Goal: Information Seeking & Learning: Check status

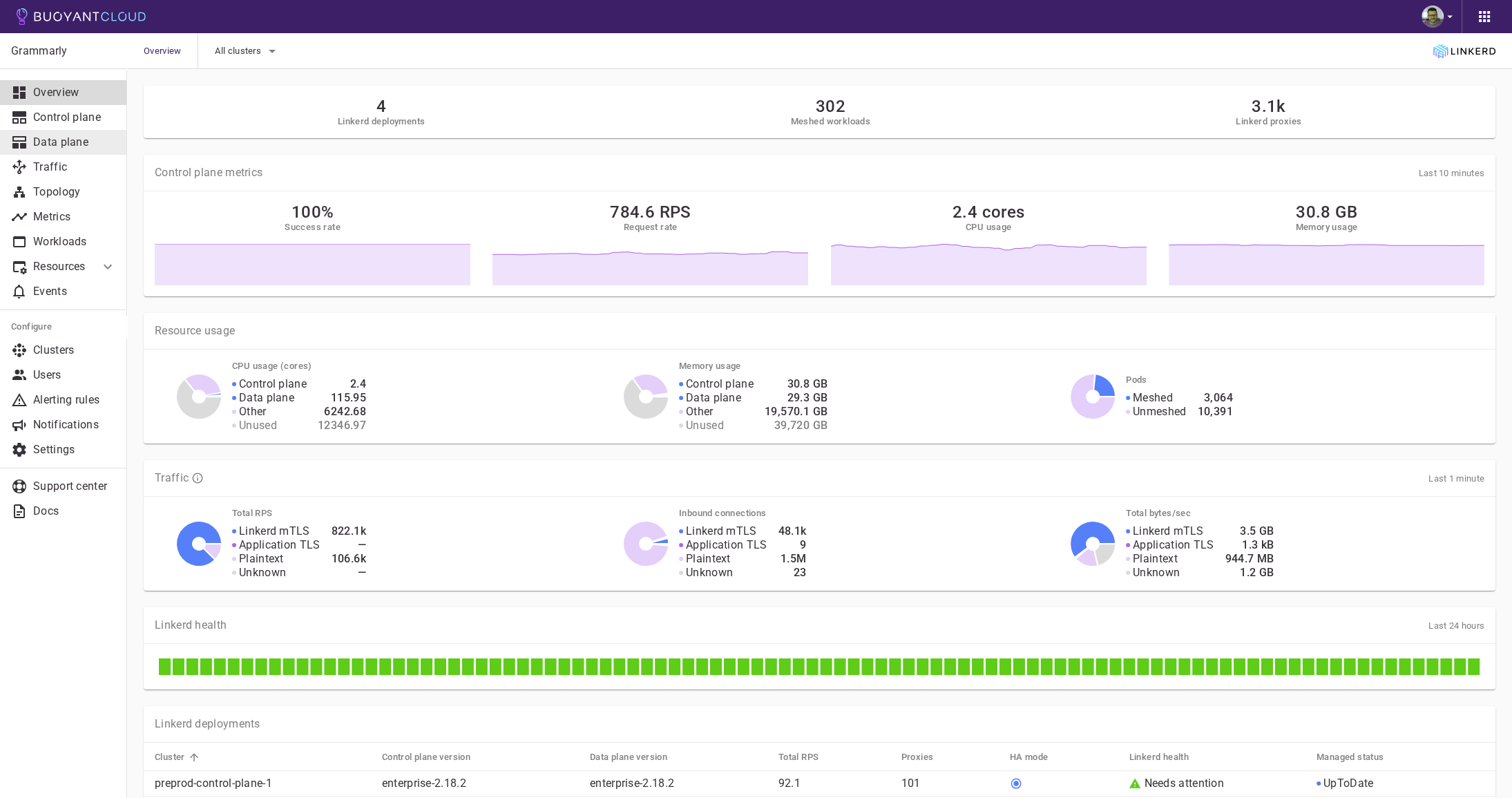
click at [91, 136] on p "Data plane" at bounding box center [74, 142] width 83 height 13
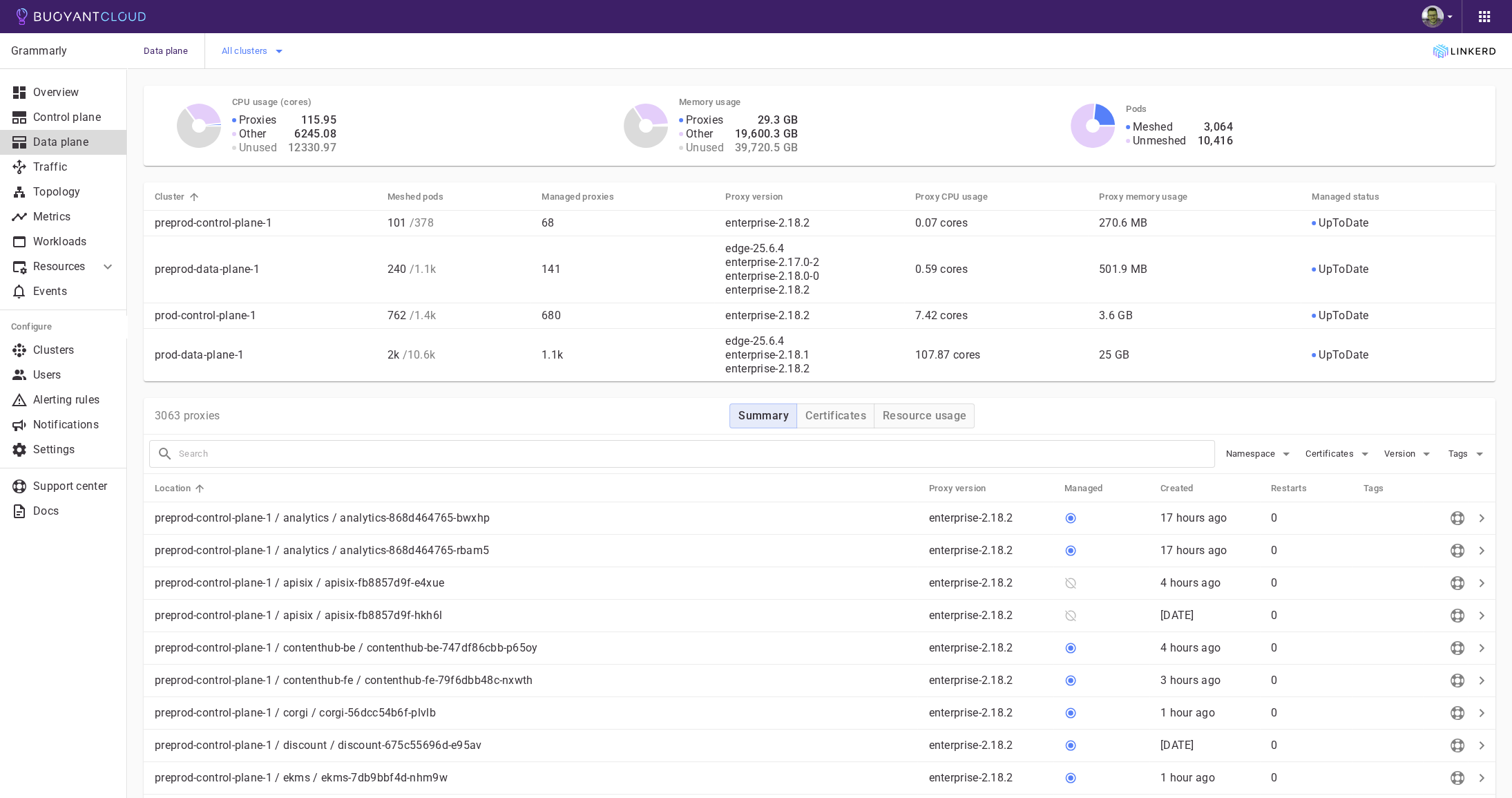
click at [264, 47] on span "All clusters" at bounding box center [245, 51] width 49 height 11
click at [263, 142] on span "prod-data-plane-1" at bounding box center [299, 148] width 89 height 13
click at [248, 142] on input "prod-data-plane-1" at bounding box center [239, 148] width 17 height 17
checkbox input "true"
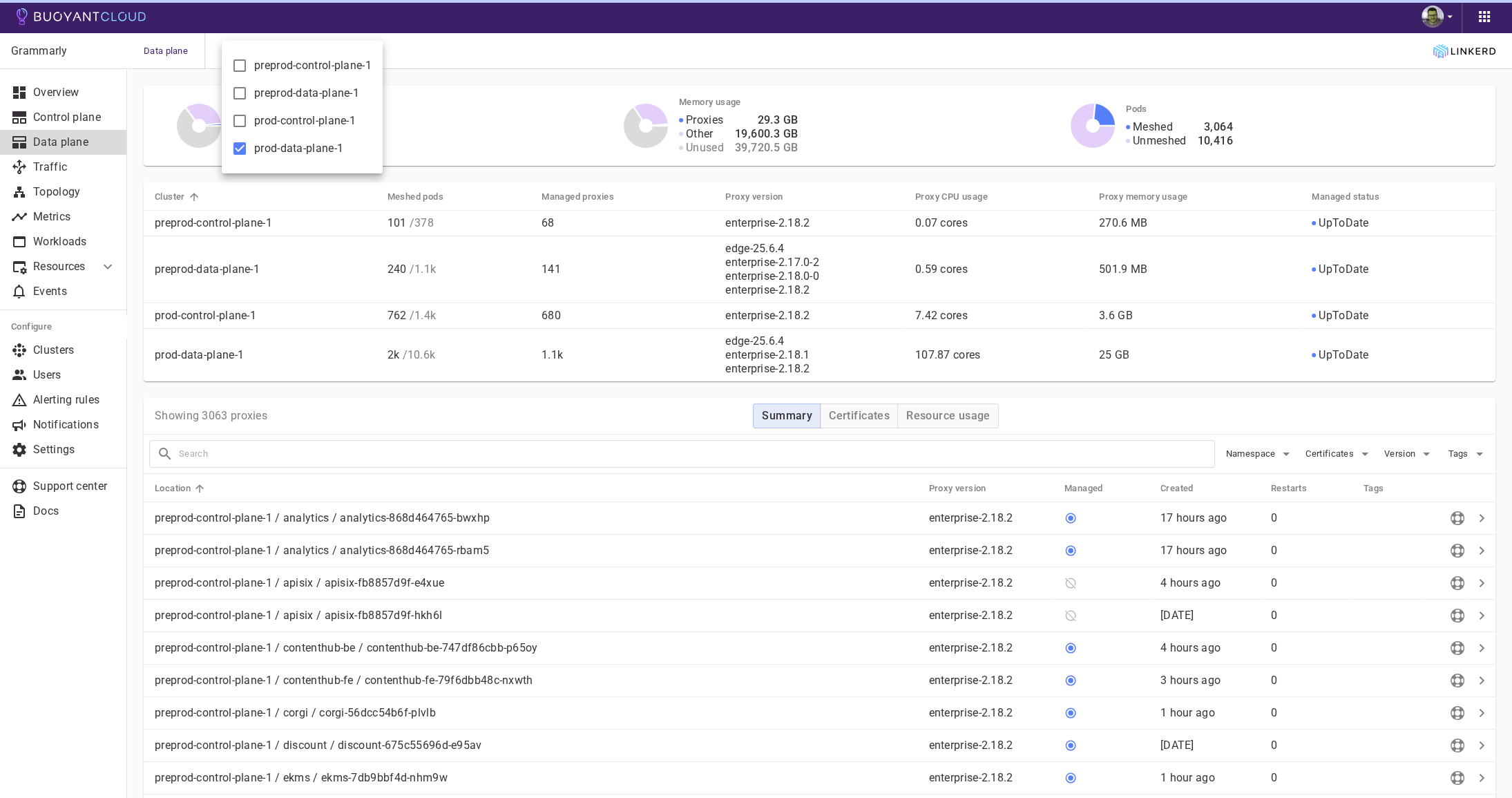
click at [490, 62] on div at bounding box center [756, 399] width 1512 height 798
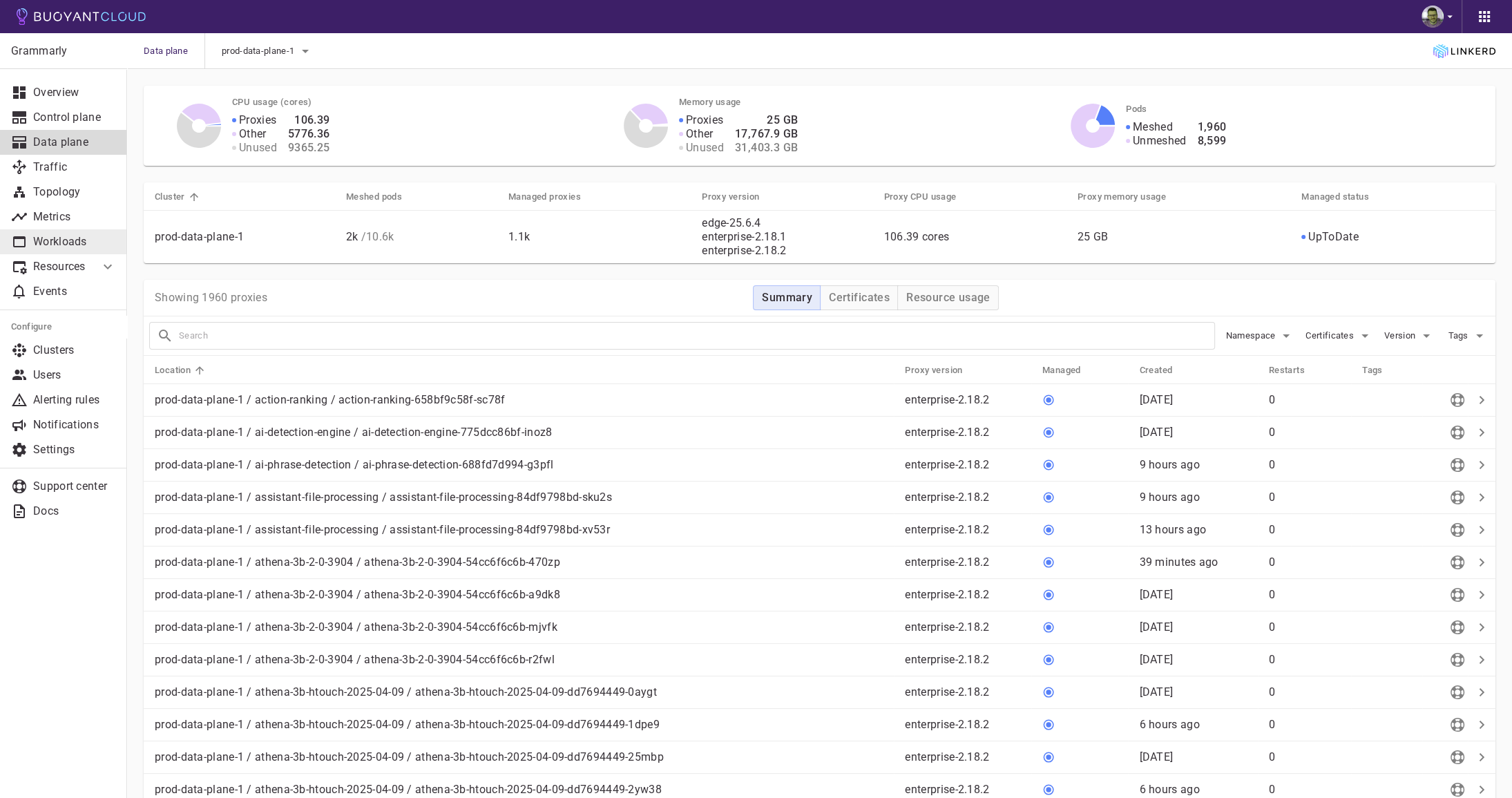
click at [79, 238] on p "Workloads" at bounding box center [74, 241] width 83 height 13
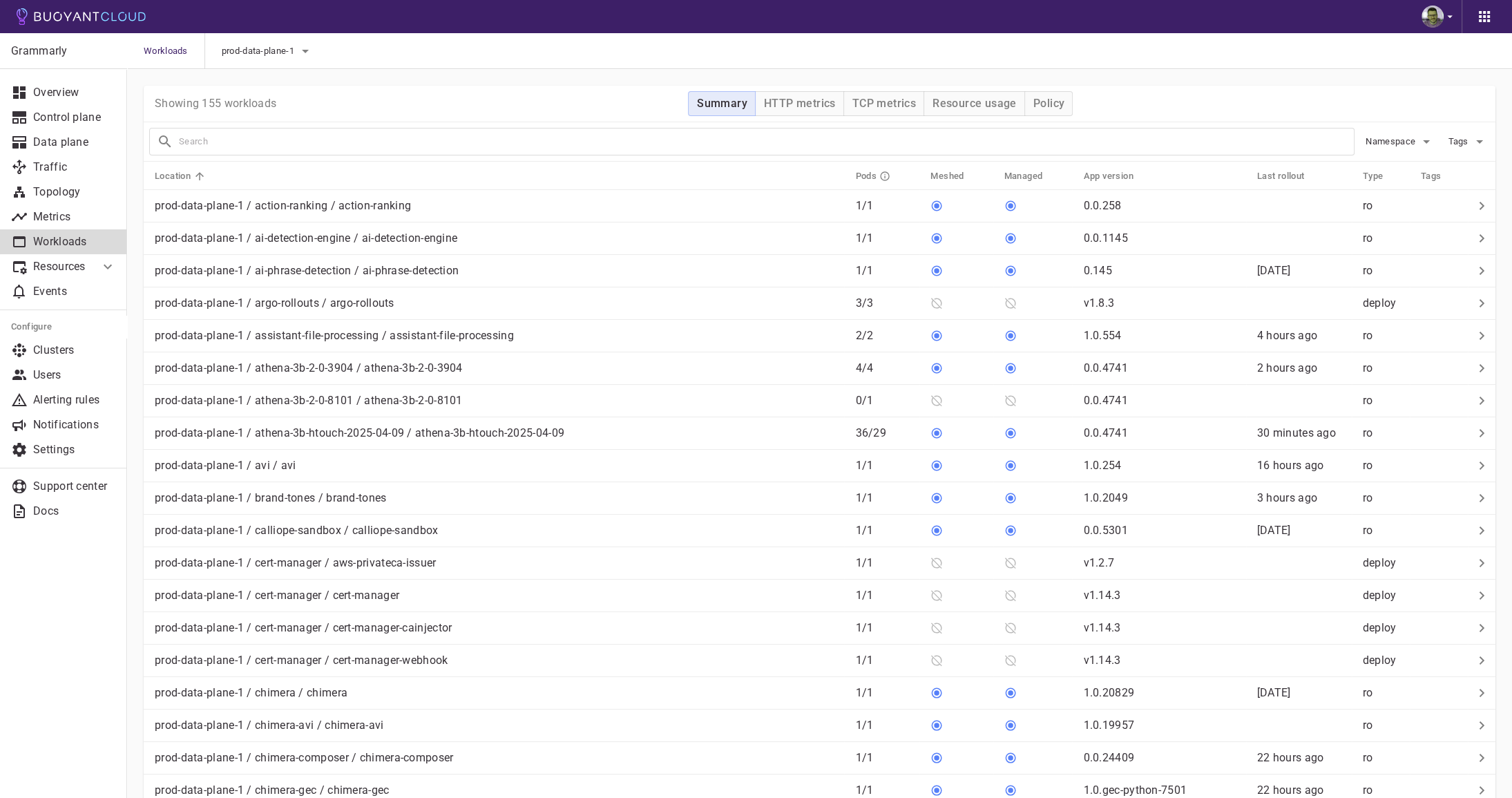
click at [253, 145] on input "text" at bounding box center [766, 142] width 1175 height 20
click at [423, 158] on div "Namespace Tags" at bounding box center [819, 142] width 1351 height 39
click at [424, 145] on input "text" at bounding box center [766, 142] width 1175 height 20
paste input "grimoire-original"
type input "grimoire-original"
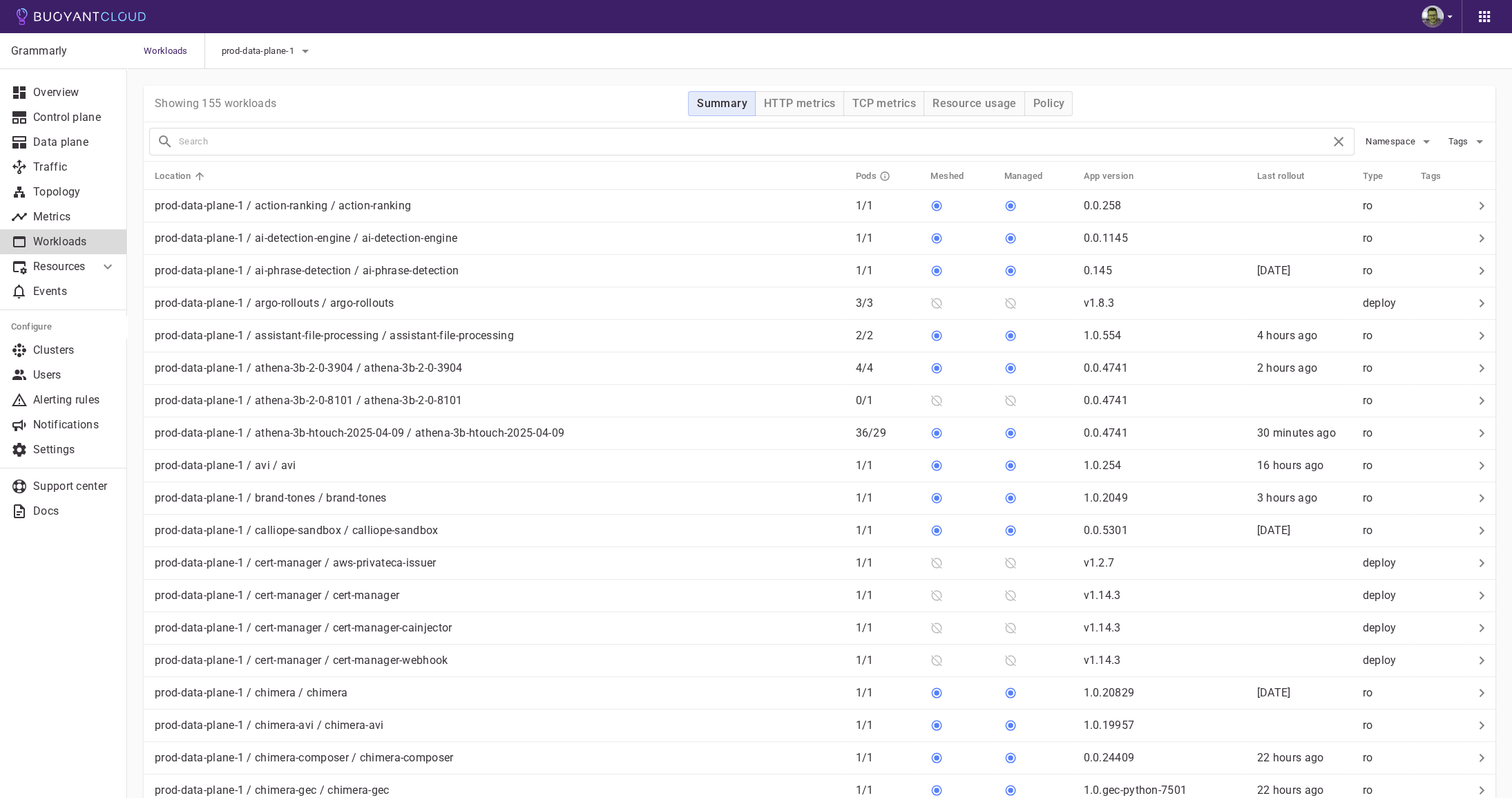
type input "grimoire-original"
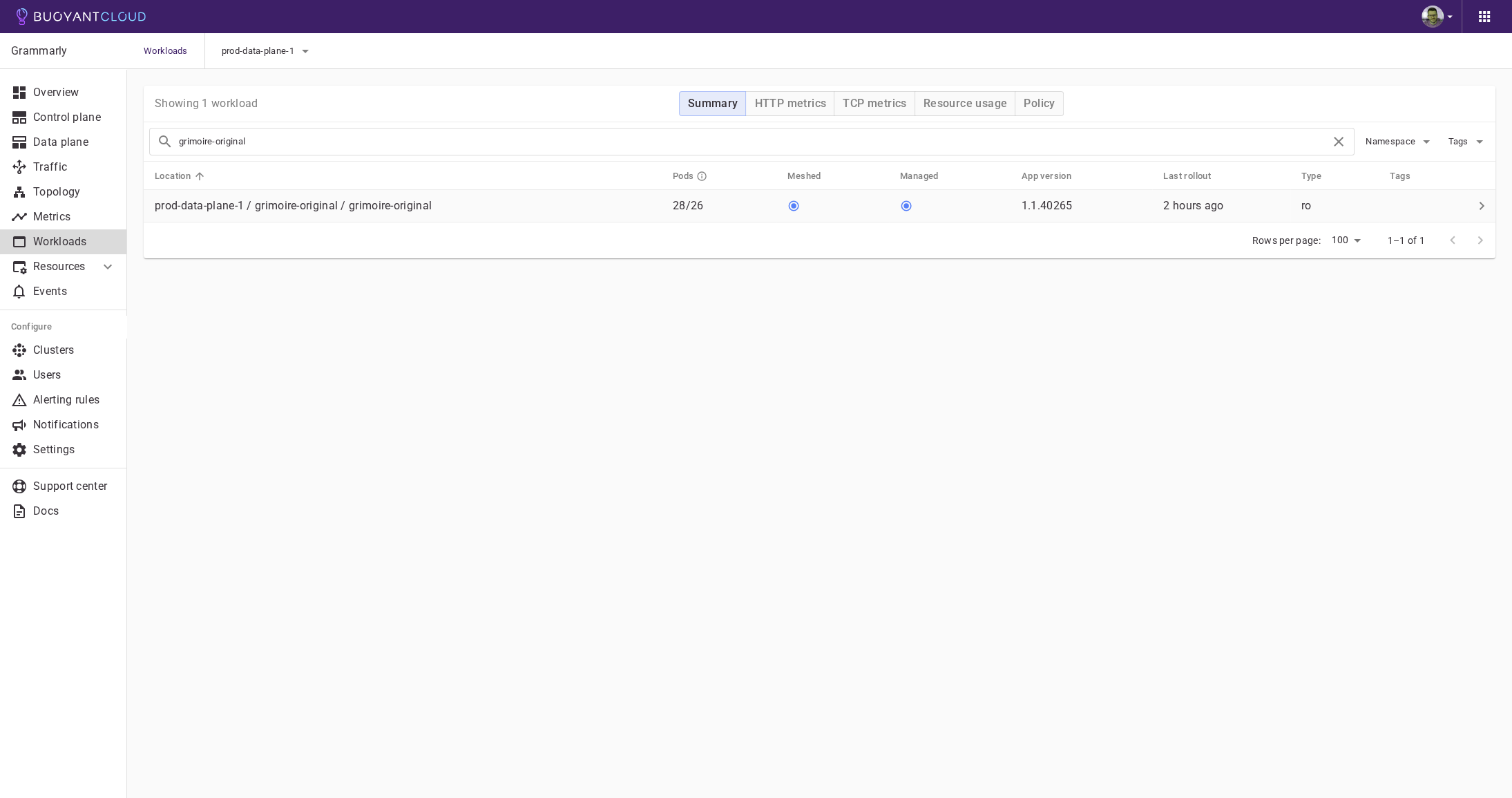
click at [483, 212] on div "prod-data-plane-1 / grimoire-original / grimoire-original" at bounding box center [405, 204] width 512 height 20
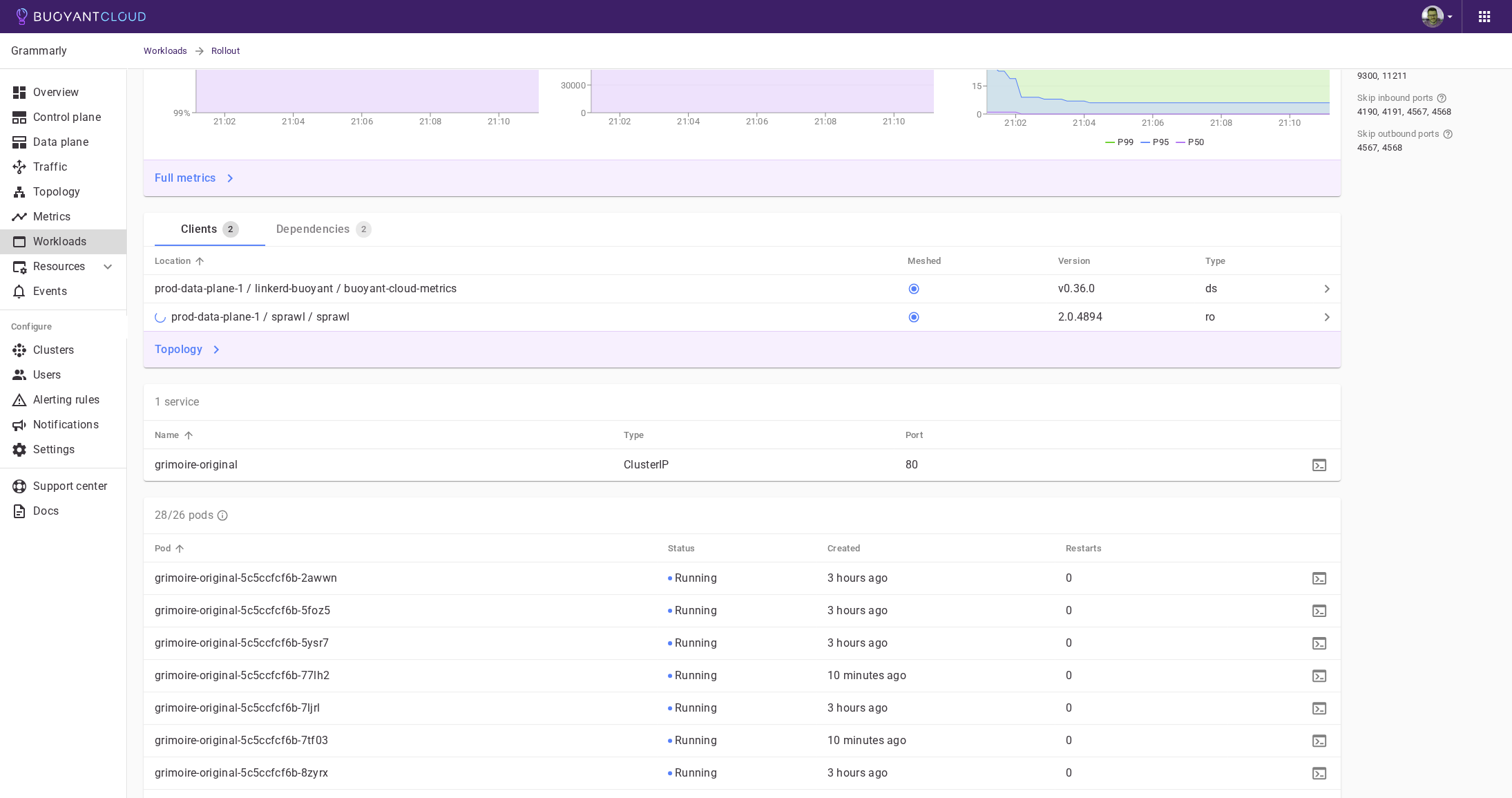
scroll to position [214, 0]
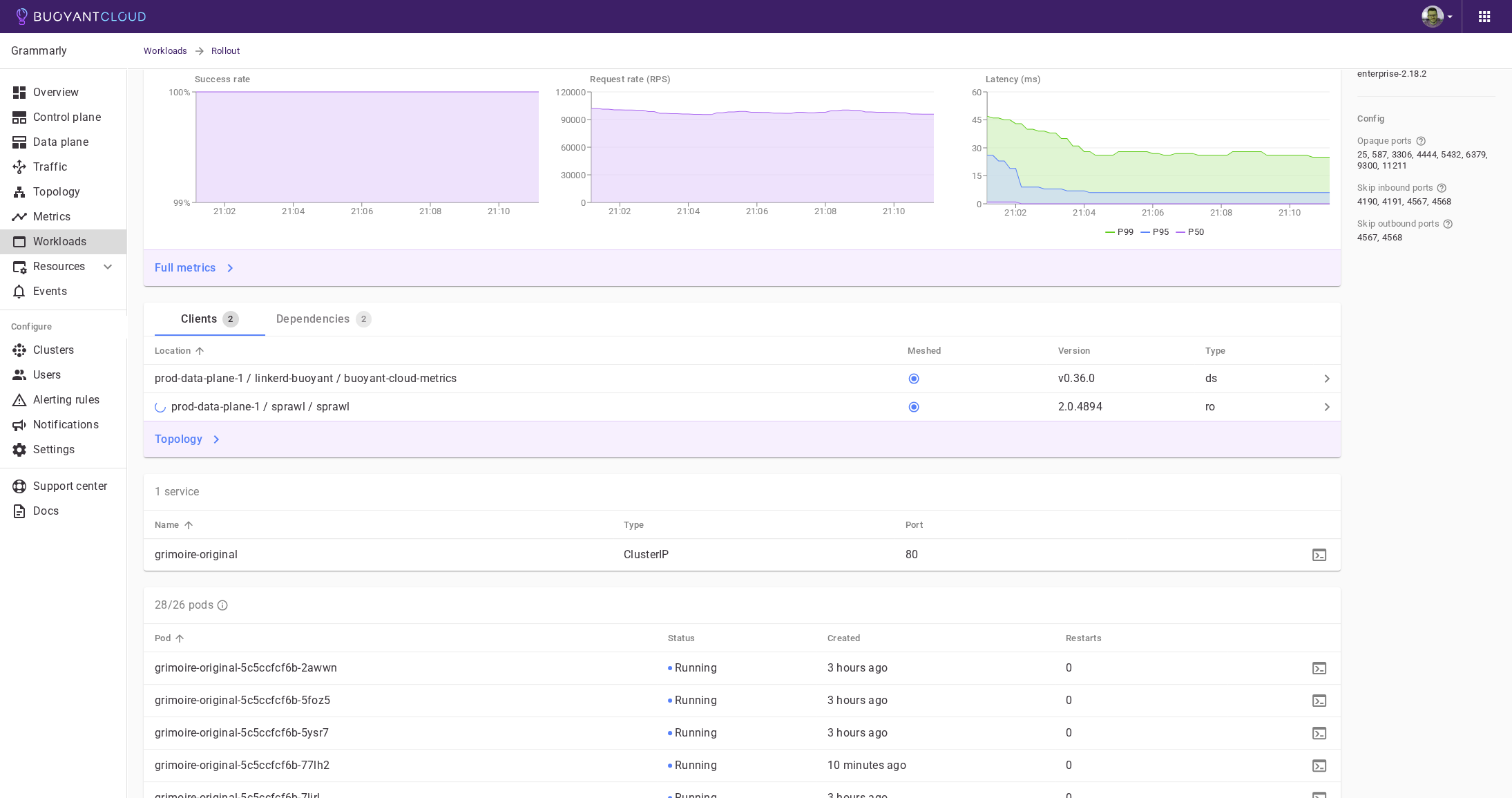
click at [208, 261] on h4 "Full metrics" at bounding box center [185, 267] width 62 height 13
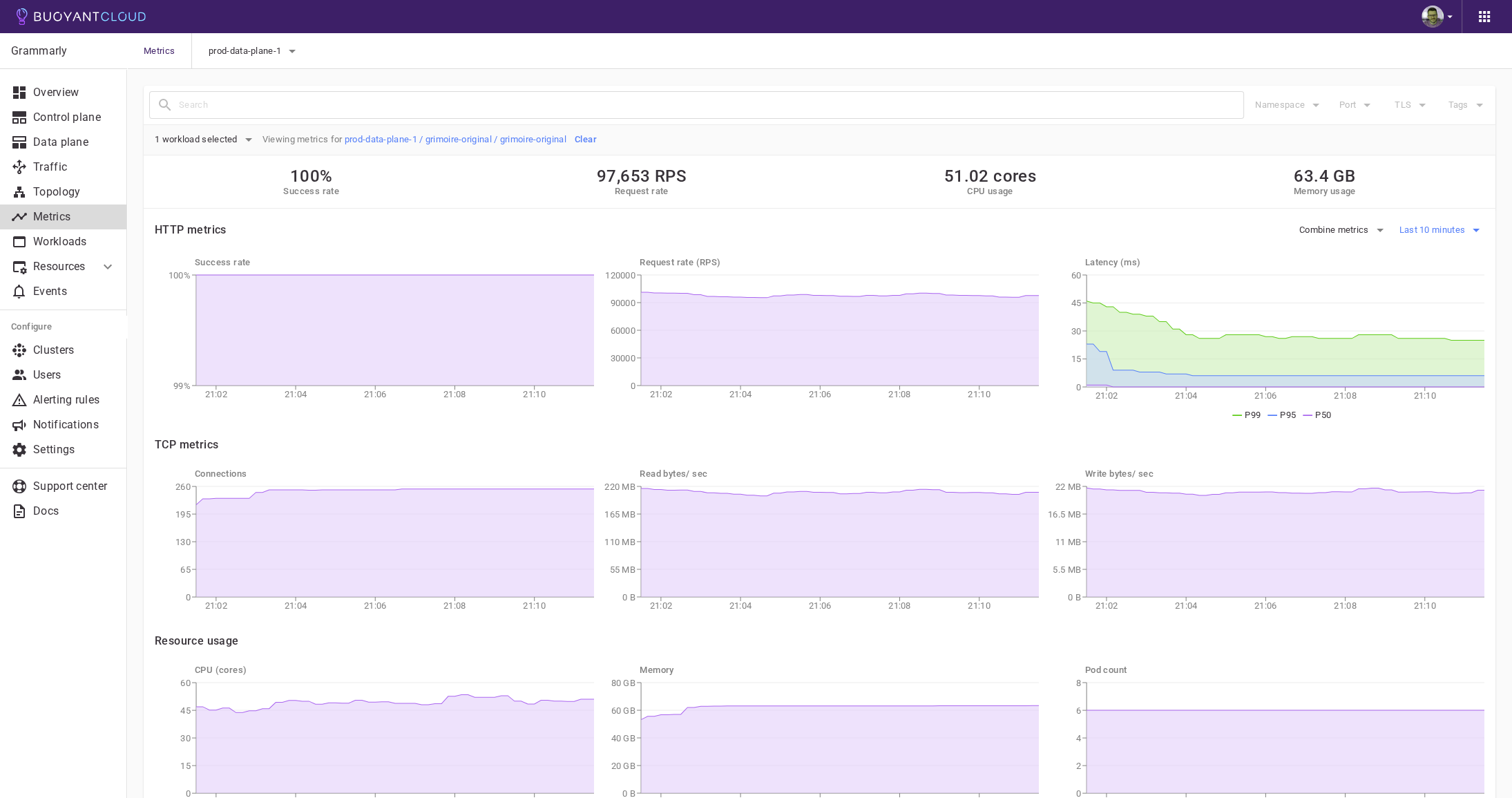
click at [1441, 223] on button "Last 10 minutes" at bounding box center [1441, 229] width 86 height 21
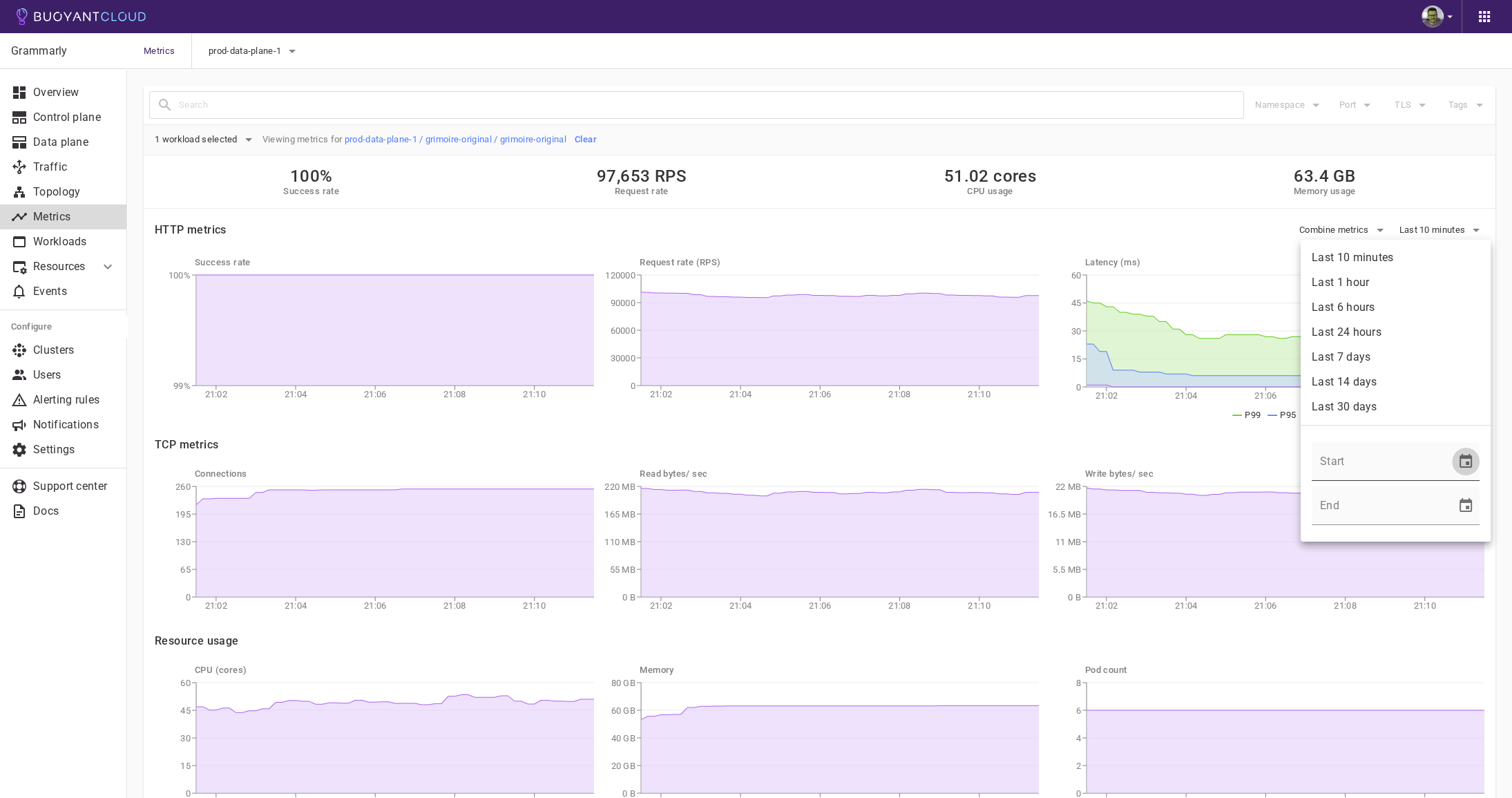
click at [1474, 461] on icon "Choose date" at bounding box center [1465, 461] width 17 height 17
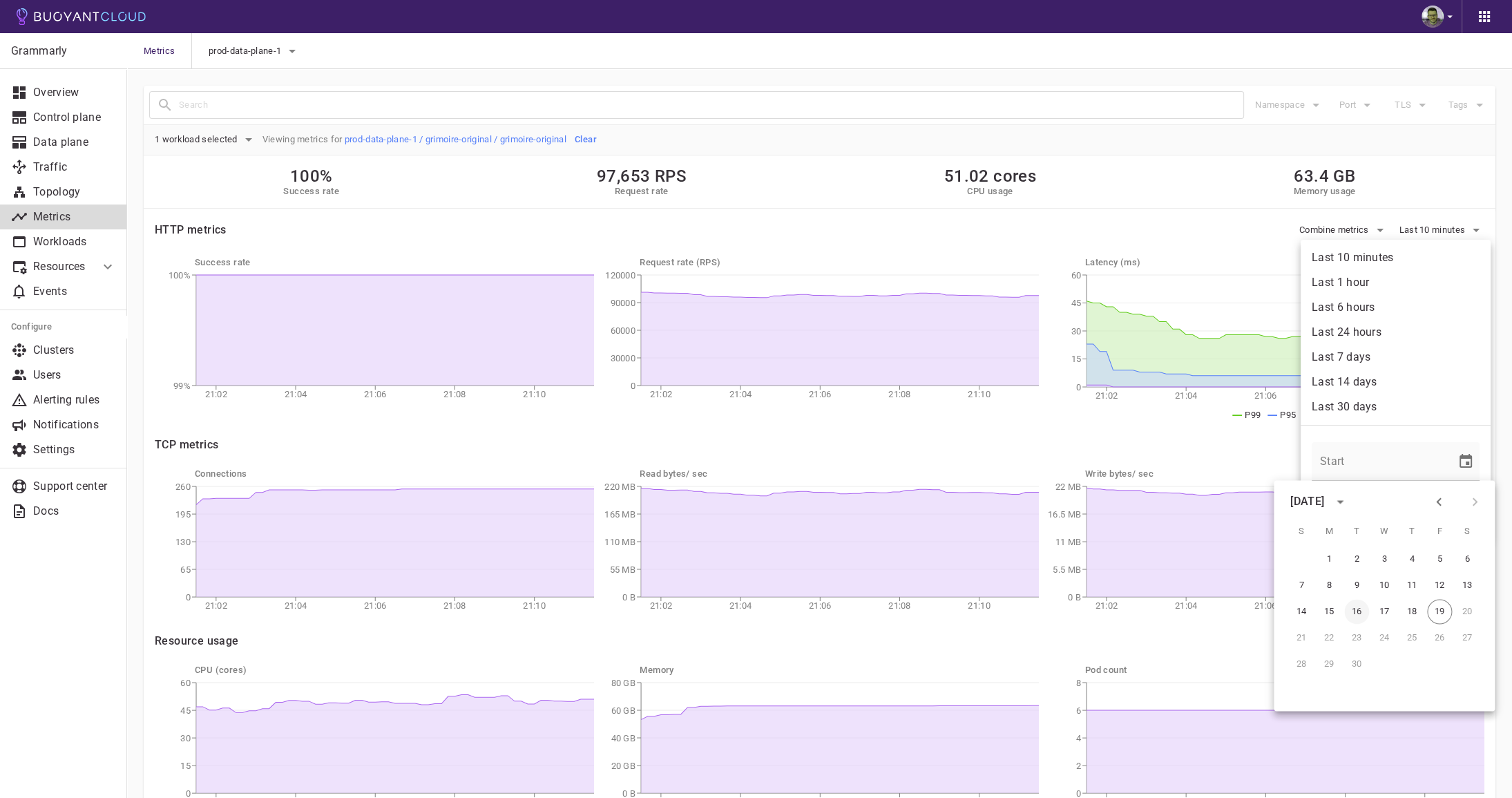
click at [1356, 615] on button "16" at bounding box center [1357, 611] width 25 height 25
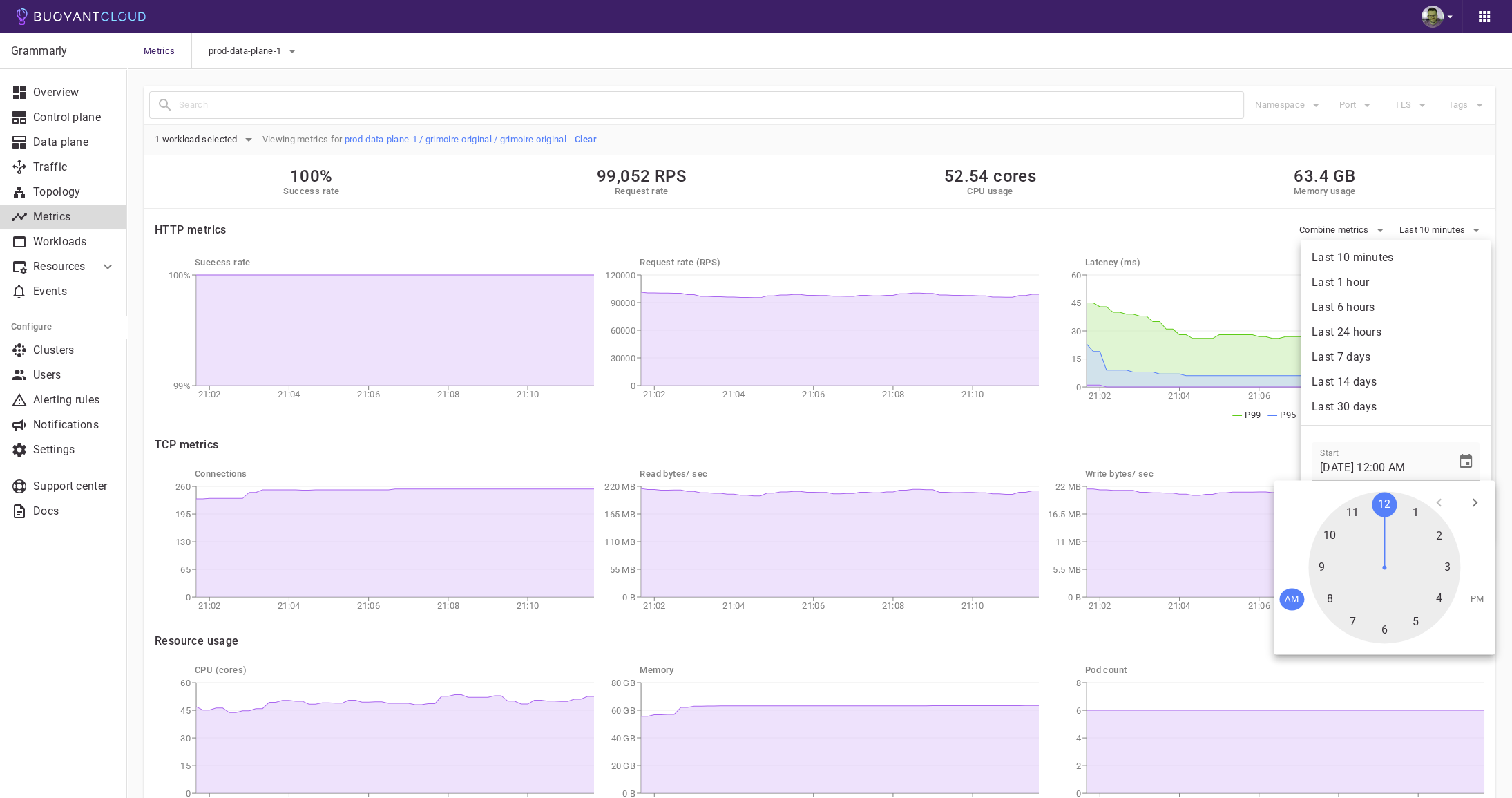
click at [1450, 566] on div at bounding box center [1383, 567] width 152 height 152
click at [1393, 506] on div at bounding box center [1383, 567] width 152 height 152
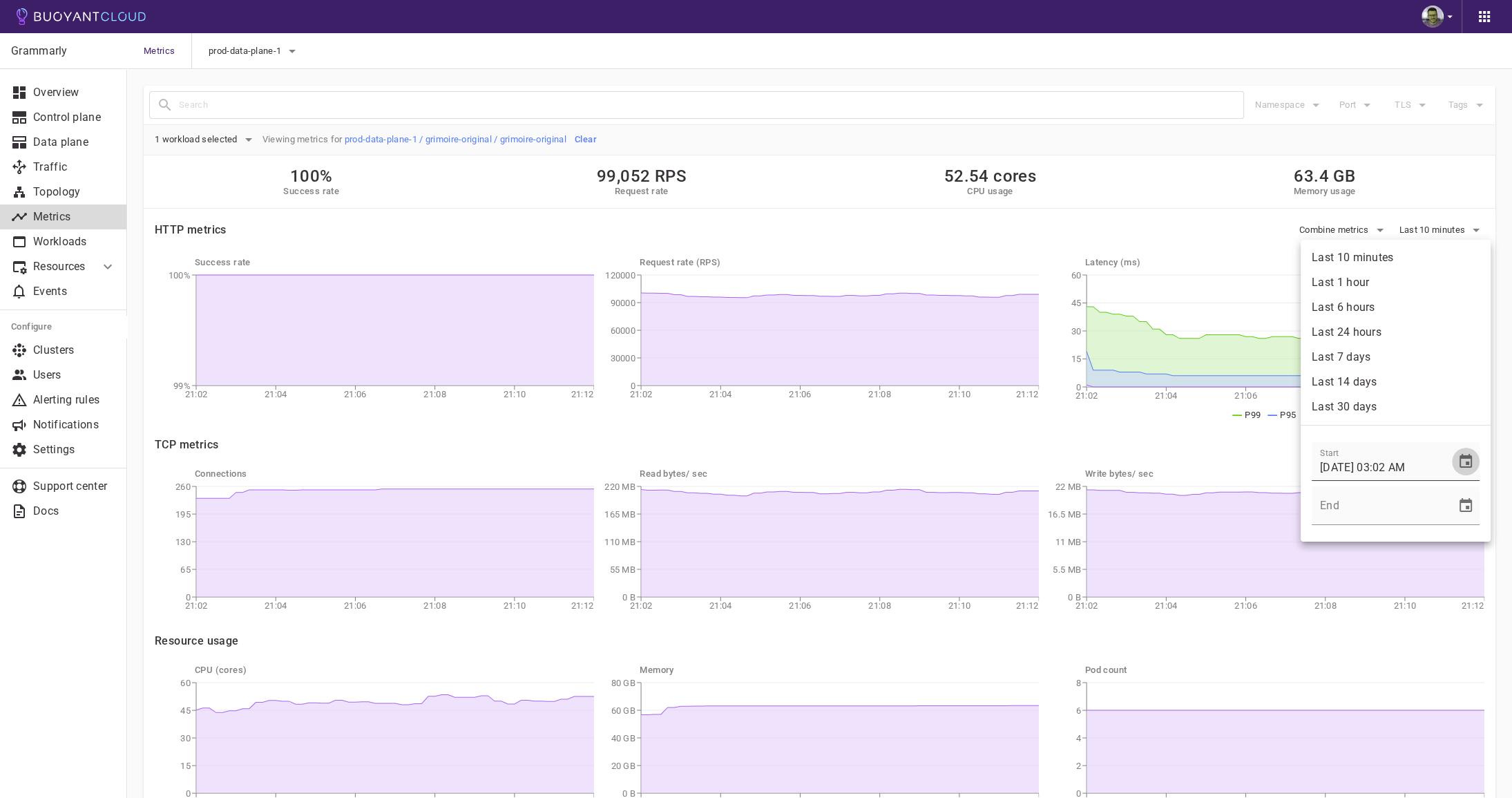
click at [1469, 465] on icon "Choose date, selected date is Sep 16, 2025" at bounding box center [1465, 461] width 17 height 17
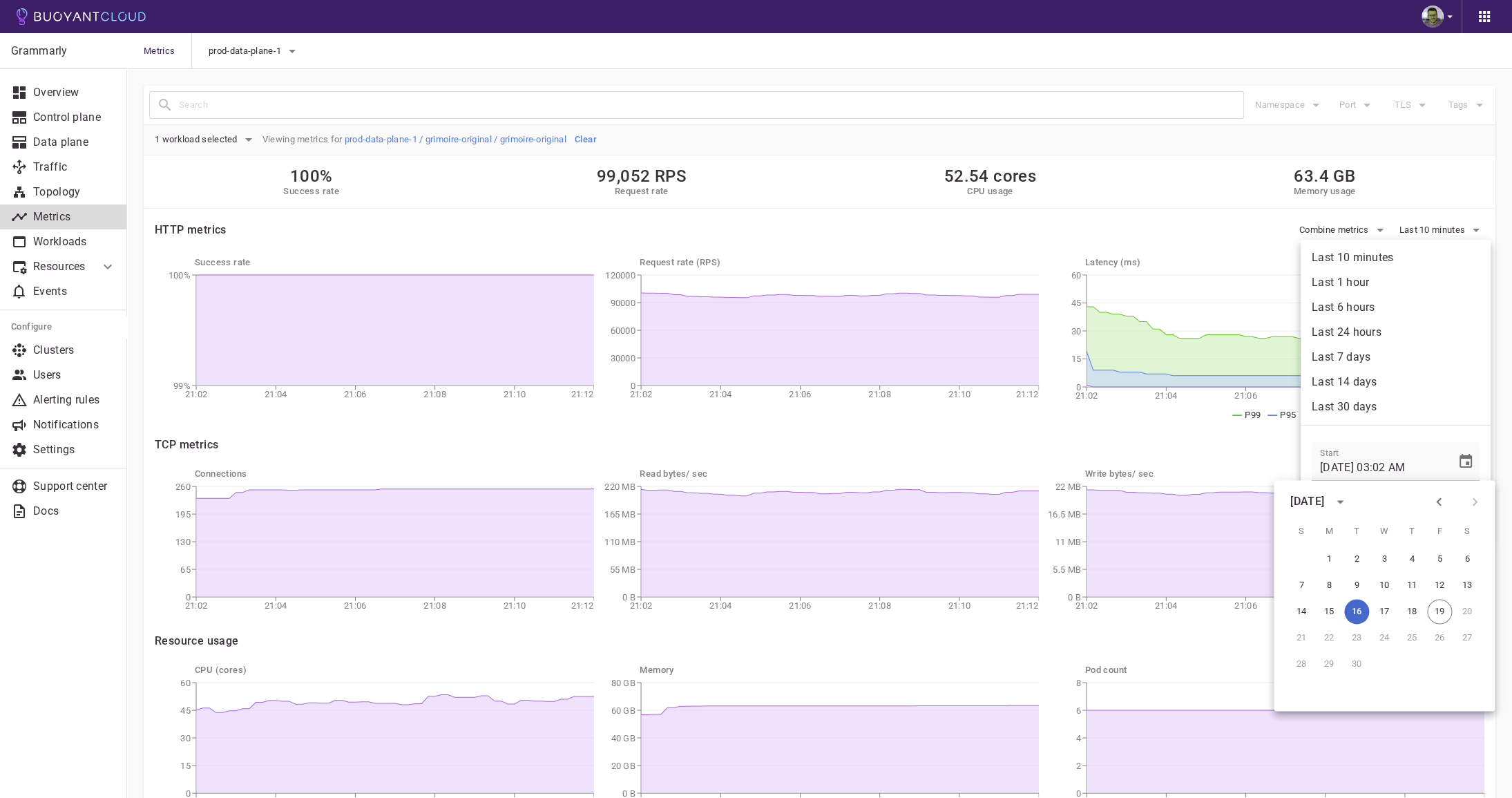
click at [1359, 611] on button "16" at bounding box center [1357, 611] width 25 height 25
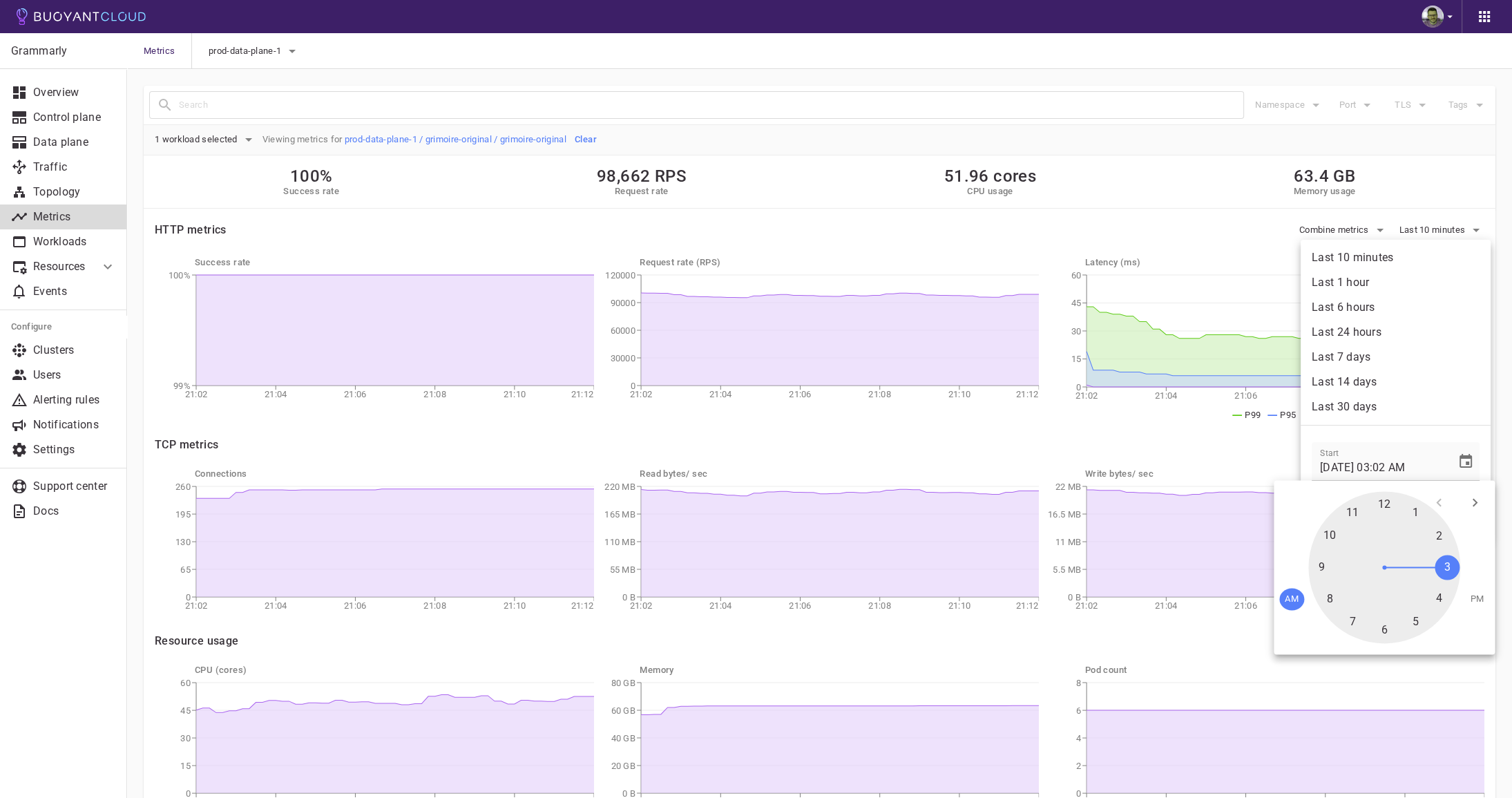
click at [1481, 596] on span "PM" at bounding box center [1476, 599] width 13 height 11
click at [1449, 567] on div at bounding box center [1383, 567] width 152 height 152
click at [1388, 504] on div at bounding box center [1383, 567] width 152 height 152
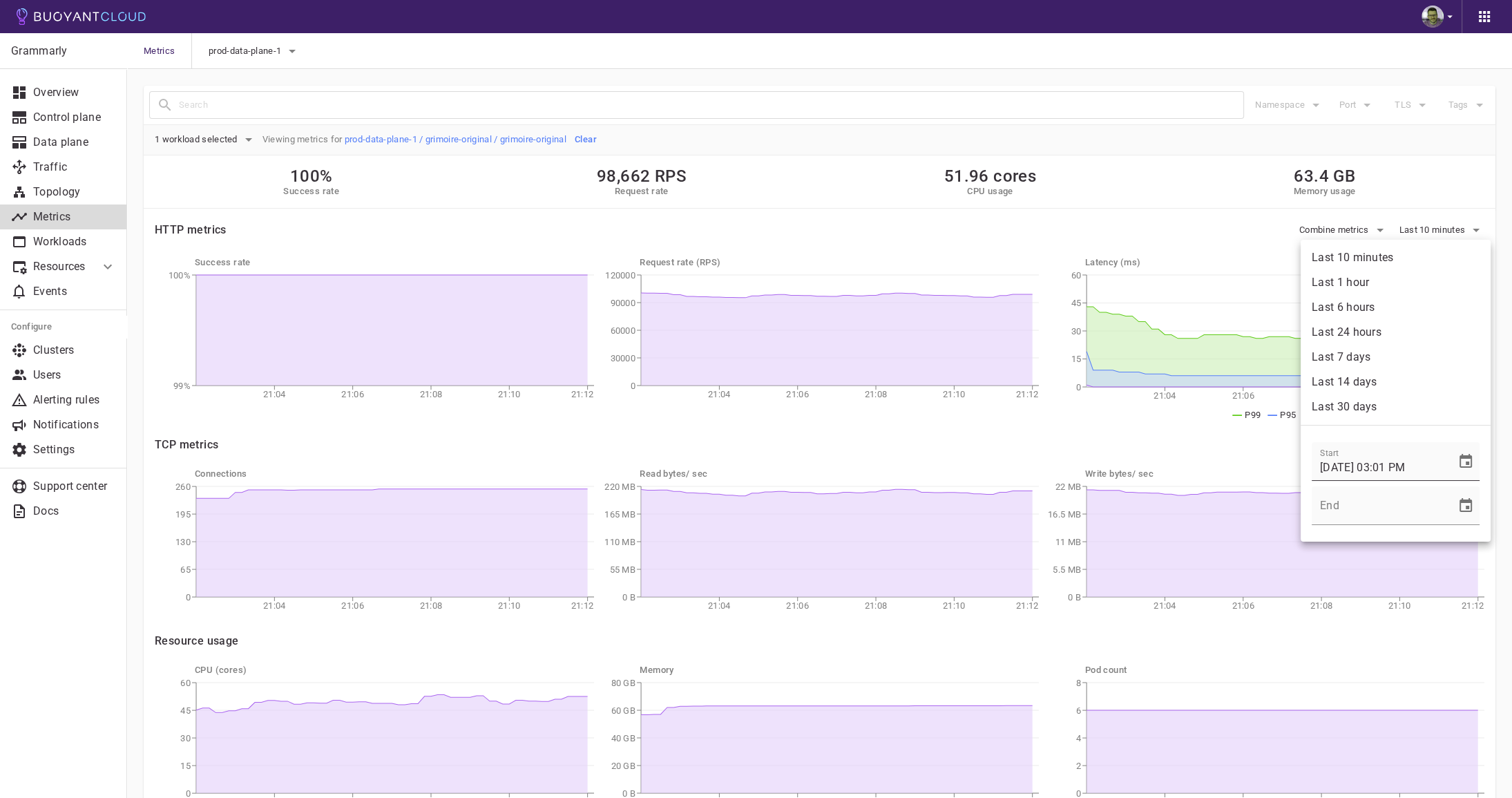
click at [1472, 462] on icon "Choose date, selected date is Sep 16, 2025" at bounding box center [1465, 461] width 17 height 17
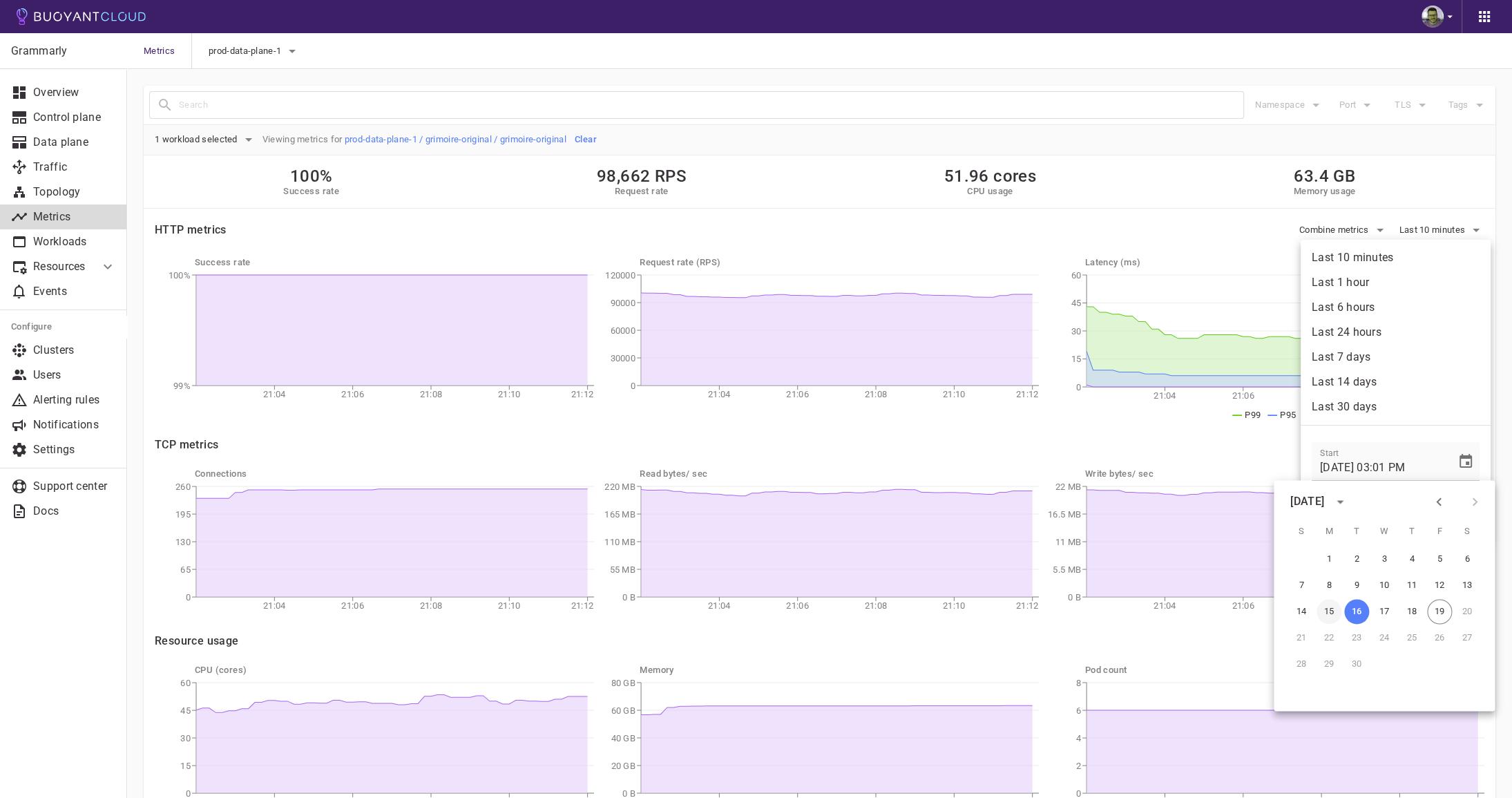
click at [1332, 611] on button "15" at bounding box center [1329, 611] width 25 height 25
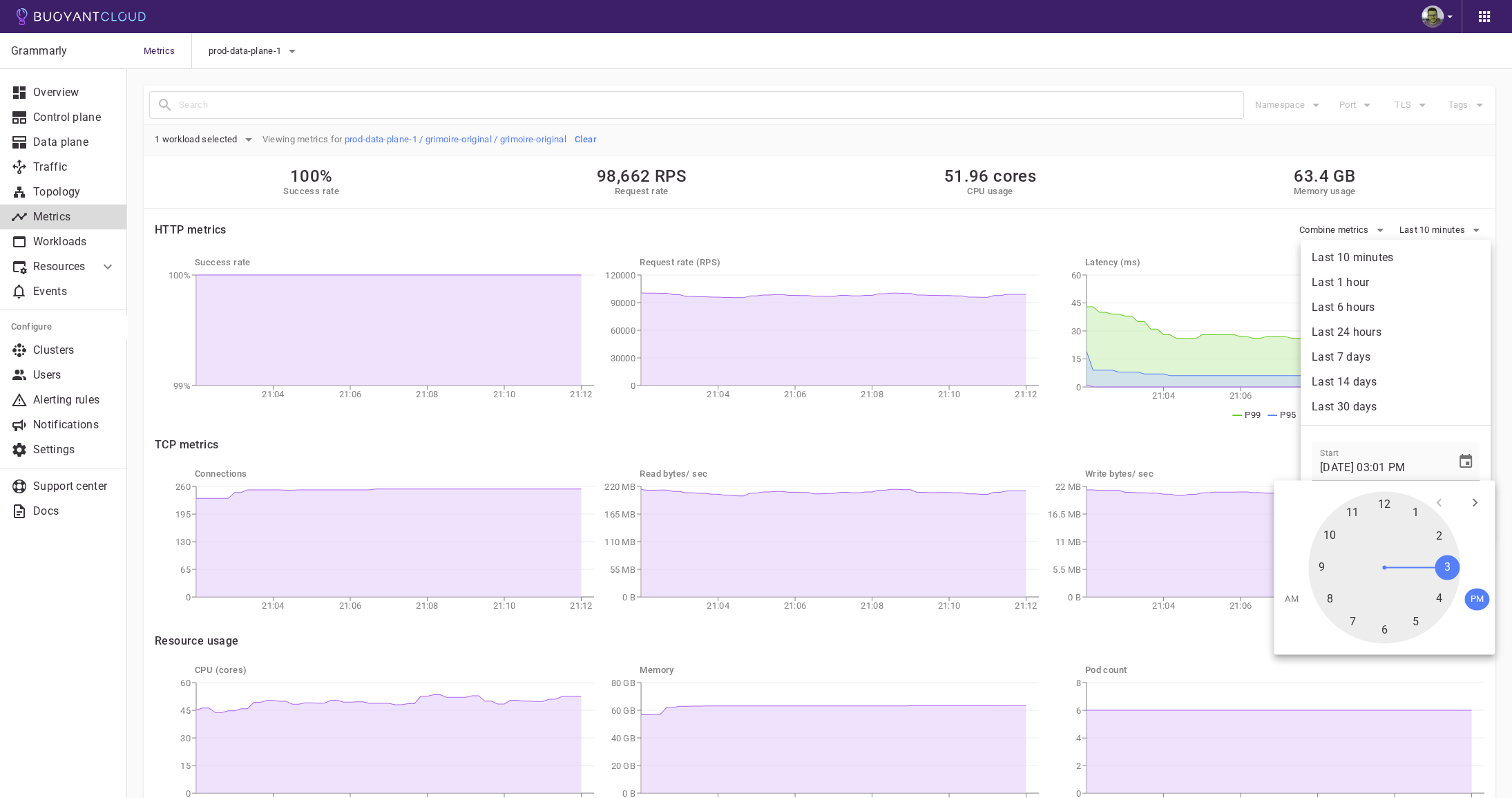
click at [1383, 507] on div at bounding box center [1383, 567] width 152 height 152
click at [1383, 506] on div at bounding box center [1383, 567] width 152 height 152
type input "[DATE] 12:00 PM"
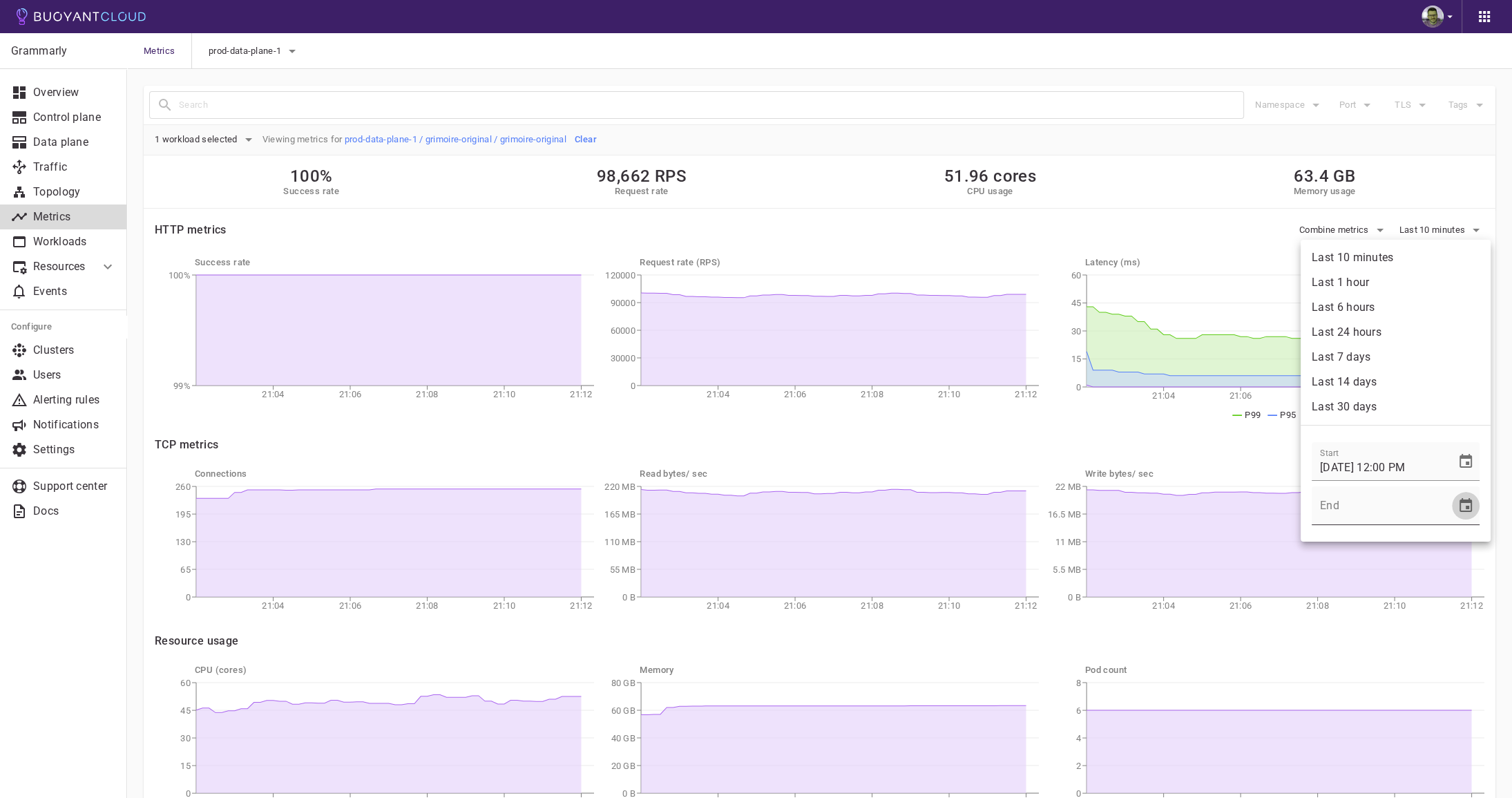
click at [1472, 508] on icon "Choose date" at bounding box center [1466, 504] width 12 height 13
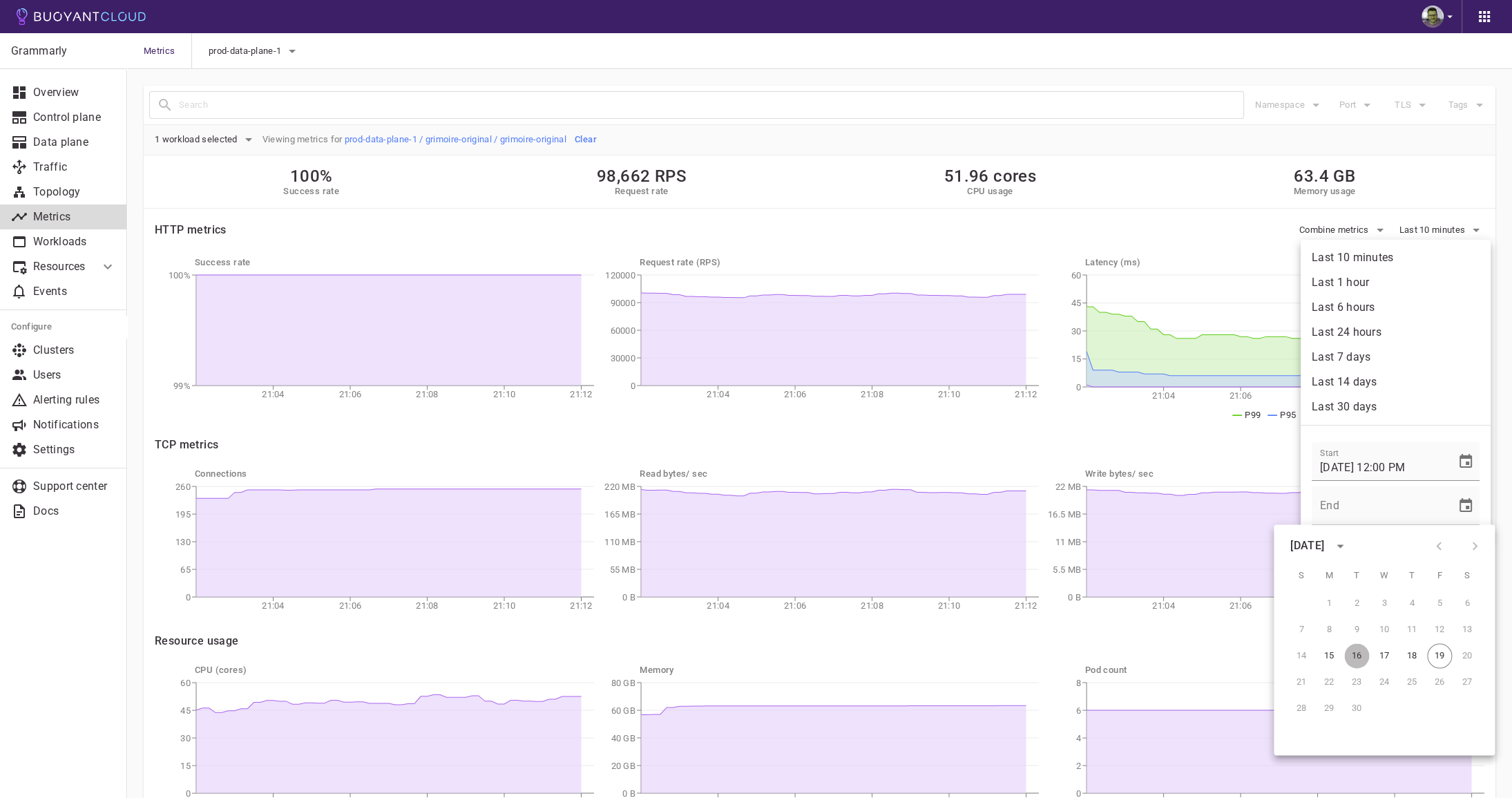
click at [1356, 658] on button "16" at bounding box center [1357, 655] width 25 height 25
type input "[DATE] 12:00 AM"
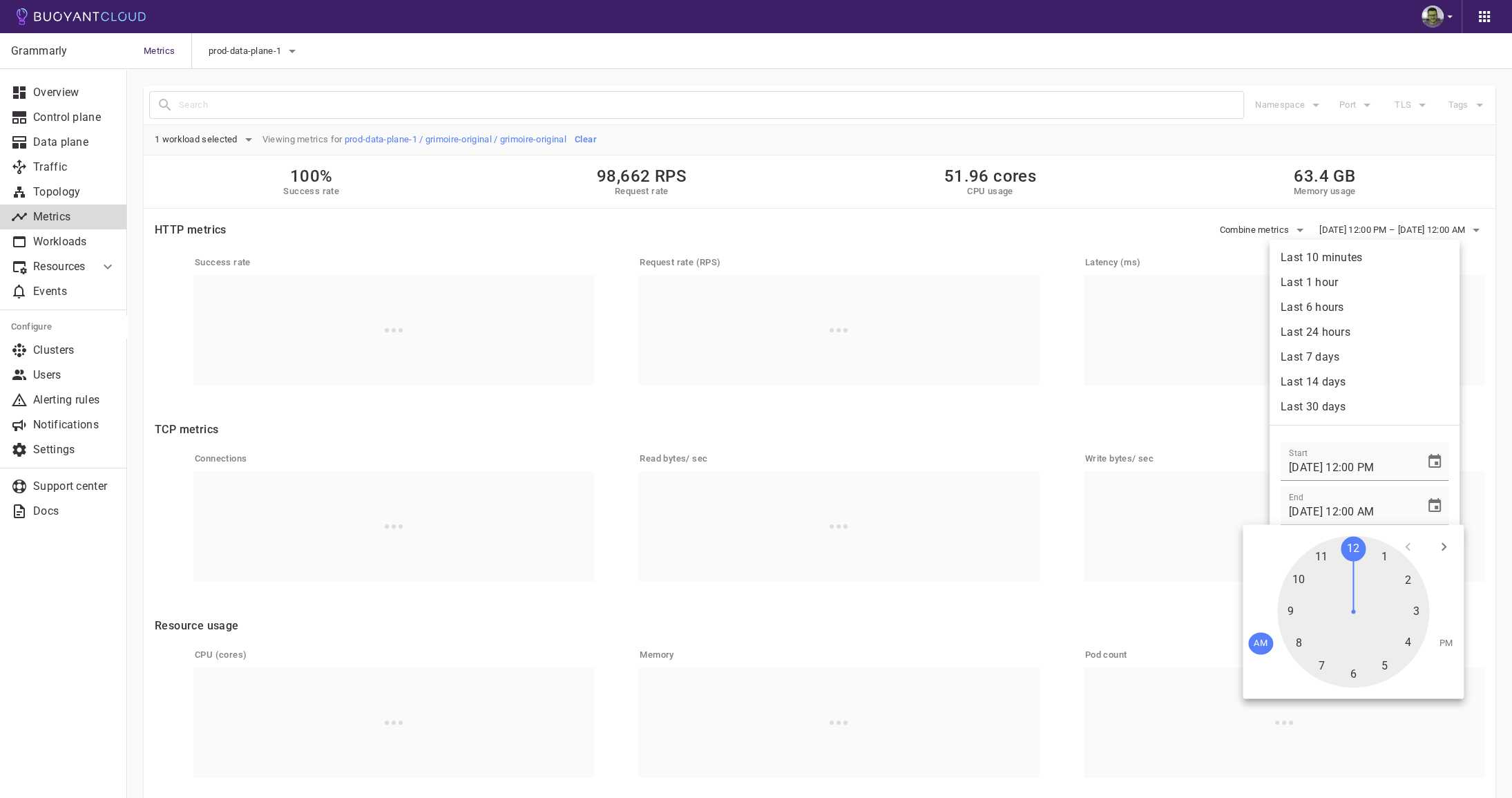
click at [1356, 551] on div at bounding box center [1352, 611] width 152 height 152
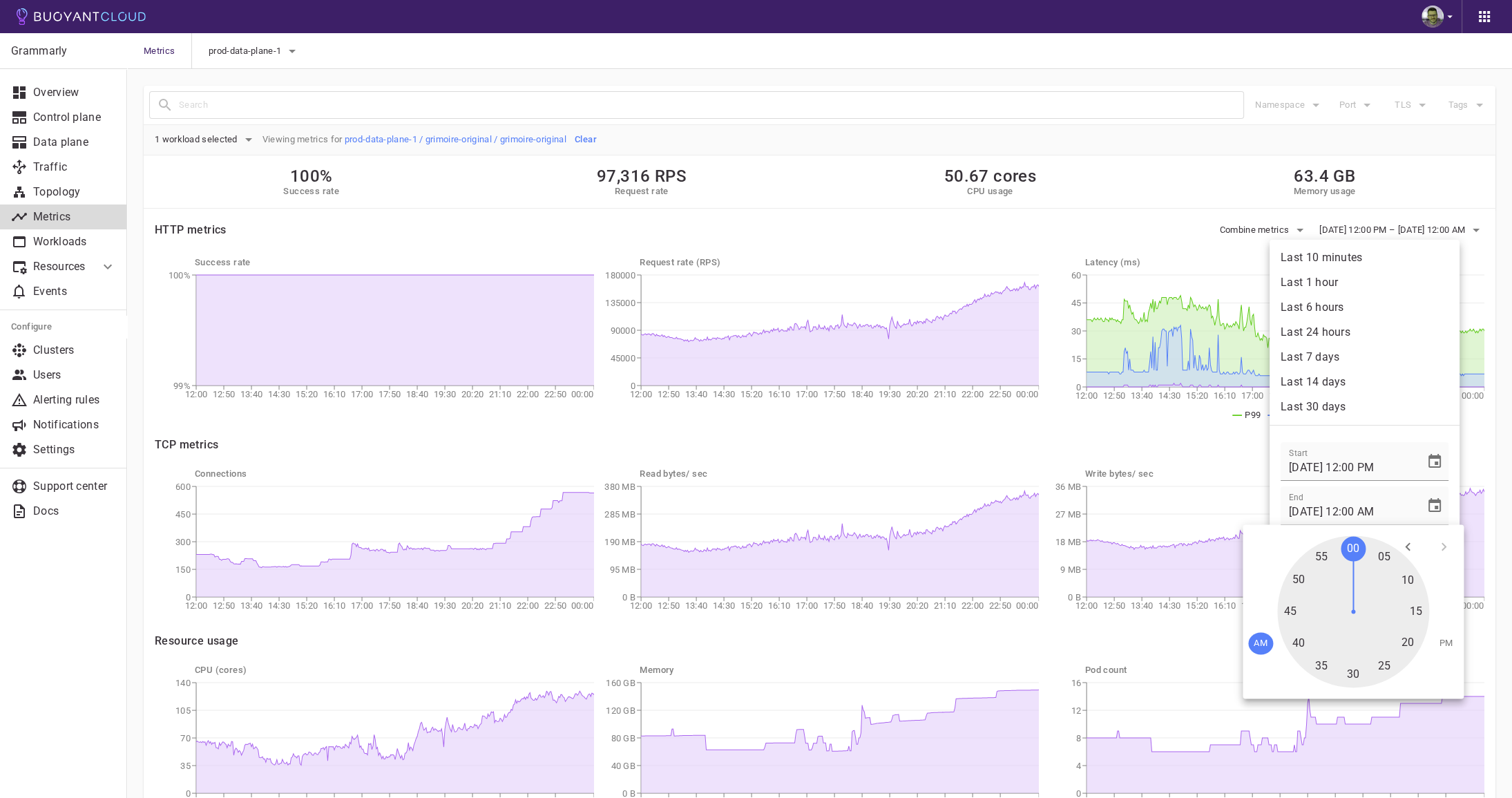
click at [1352, 547] on div at bounding box center [1352, 611] width 152 height 152
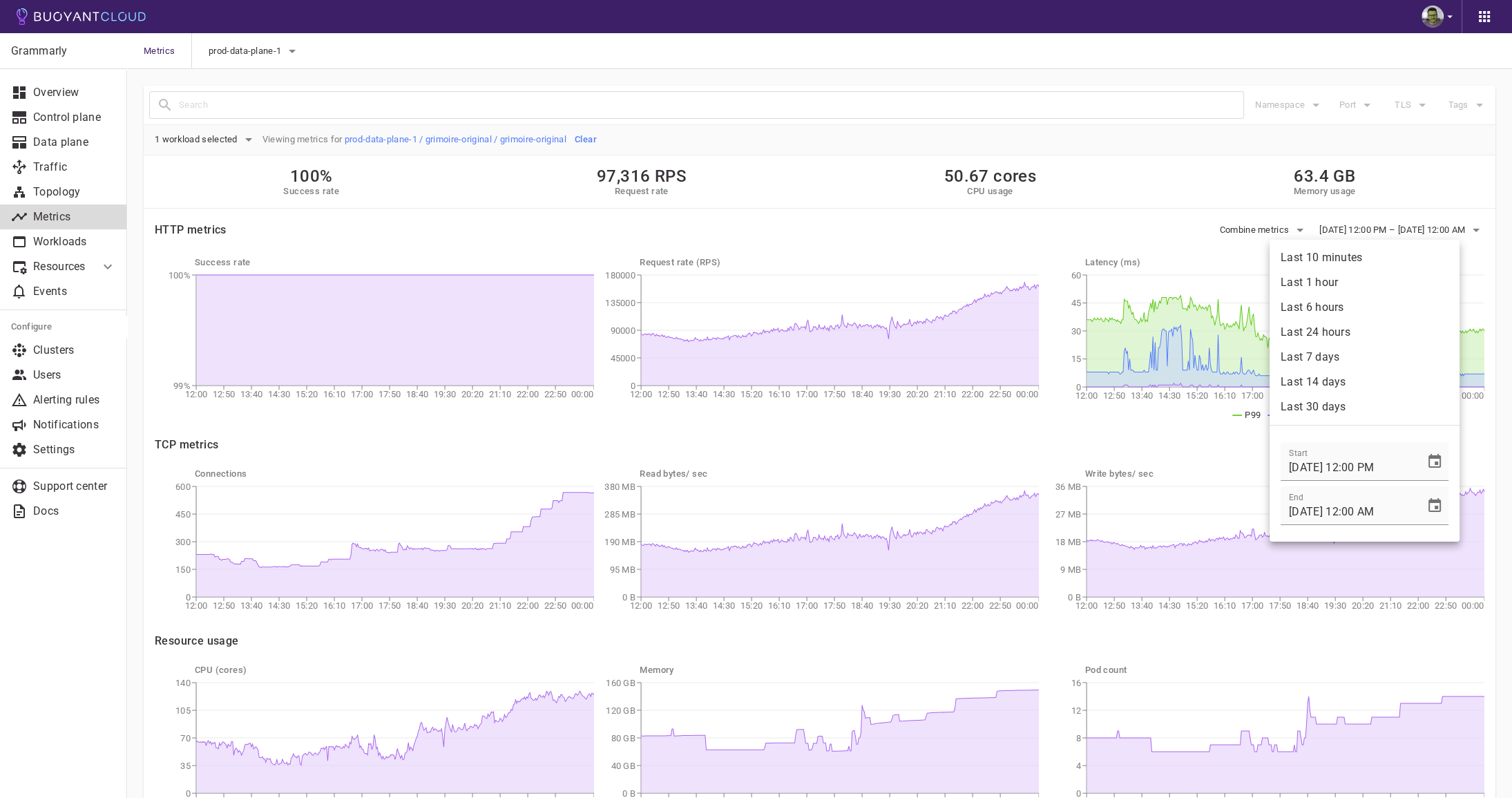
click at [1112, 157] on div at bounding box center [756, 399] width 1512 height 798
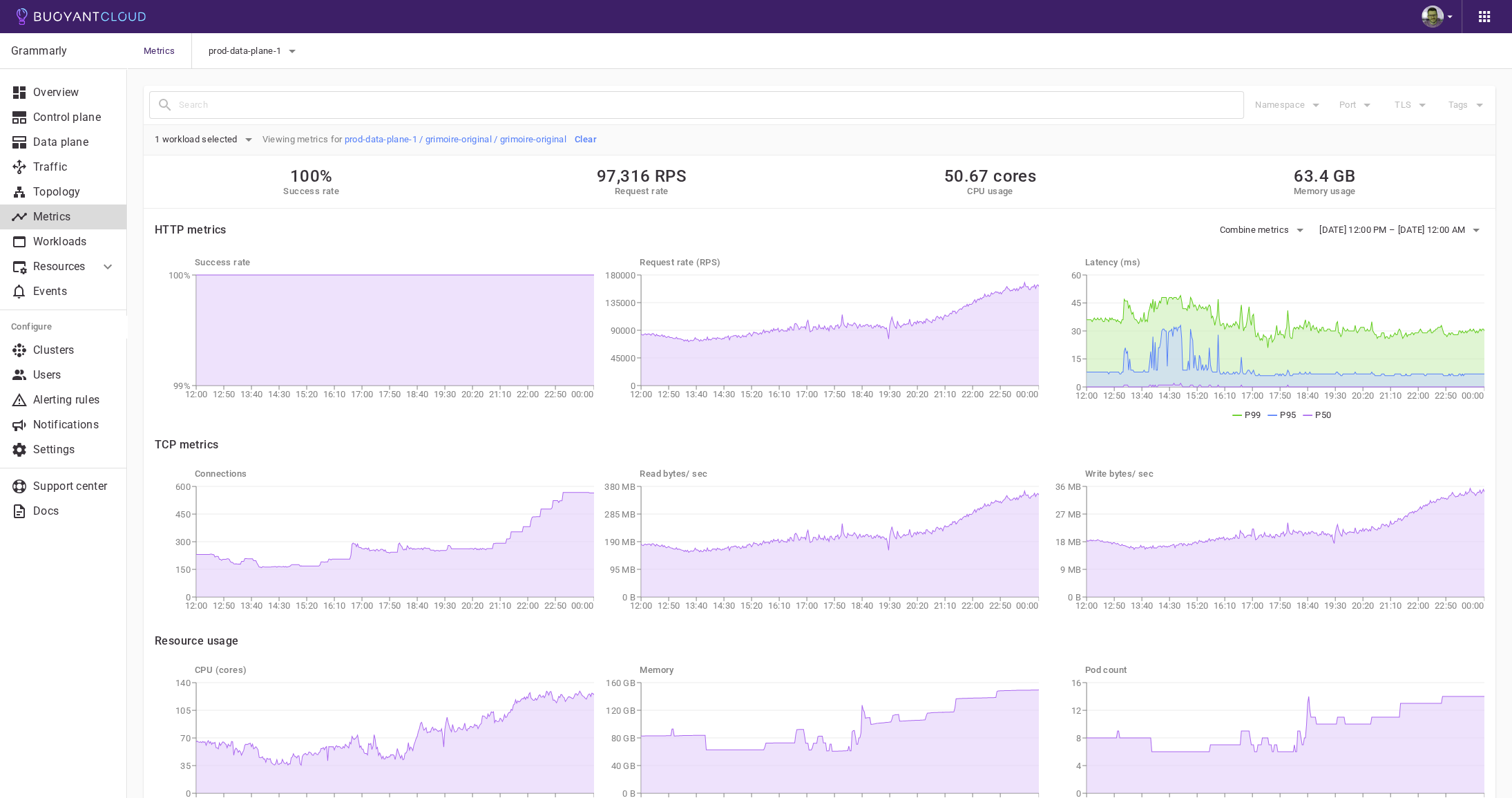
click at [1321, 413] on span "P50" at bounding box center [1323, 415] width 16 height 11
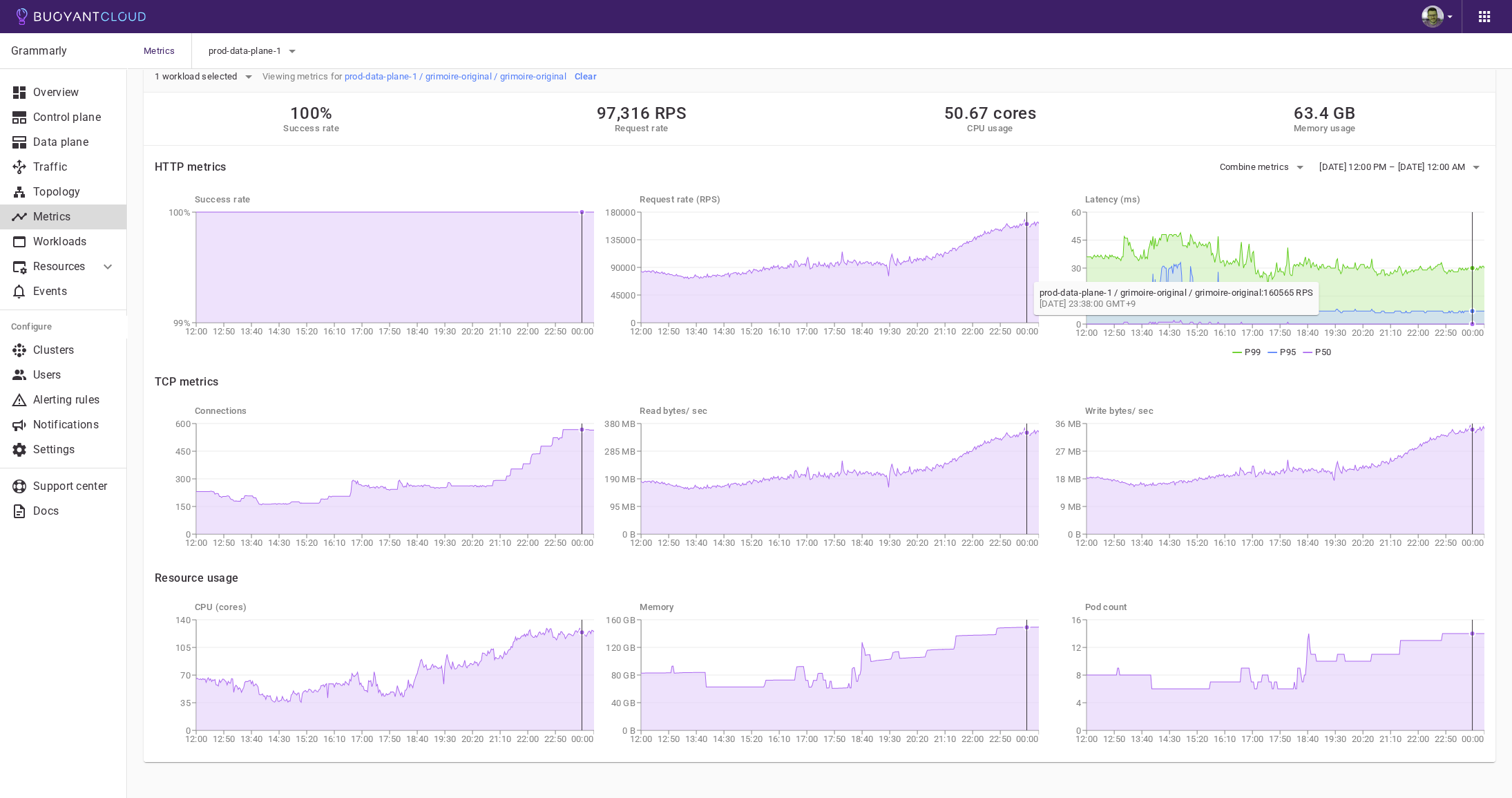
scroll to position [54, 0]
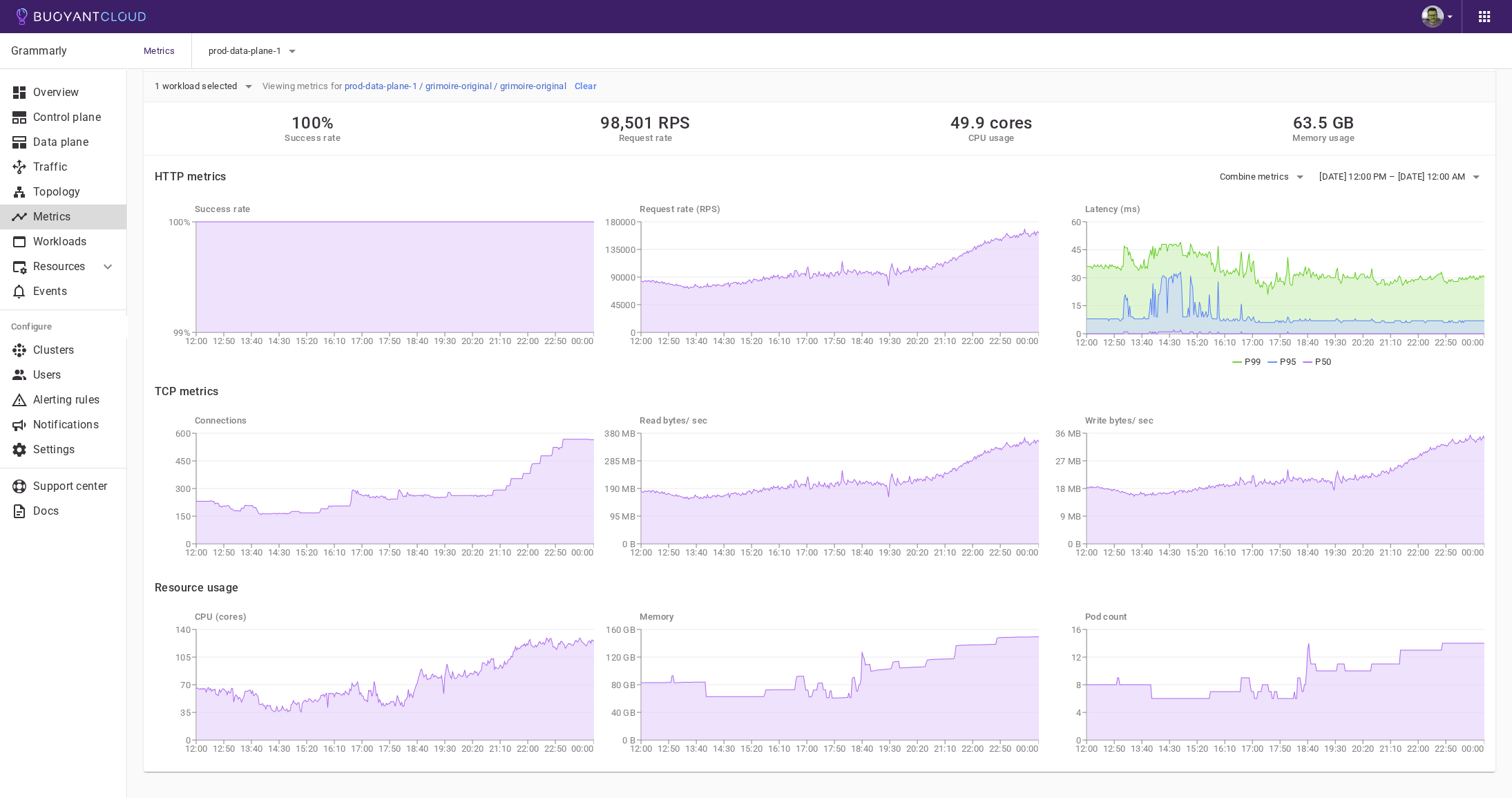
click at [403, 90] on link "prod-data-plane-1 / grimoire-original / grimoire-original" at bounding box center [455, 87] width 221 height 11
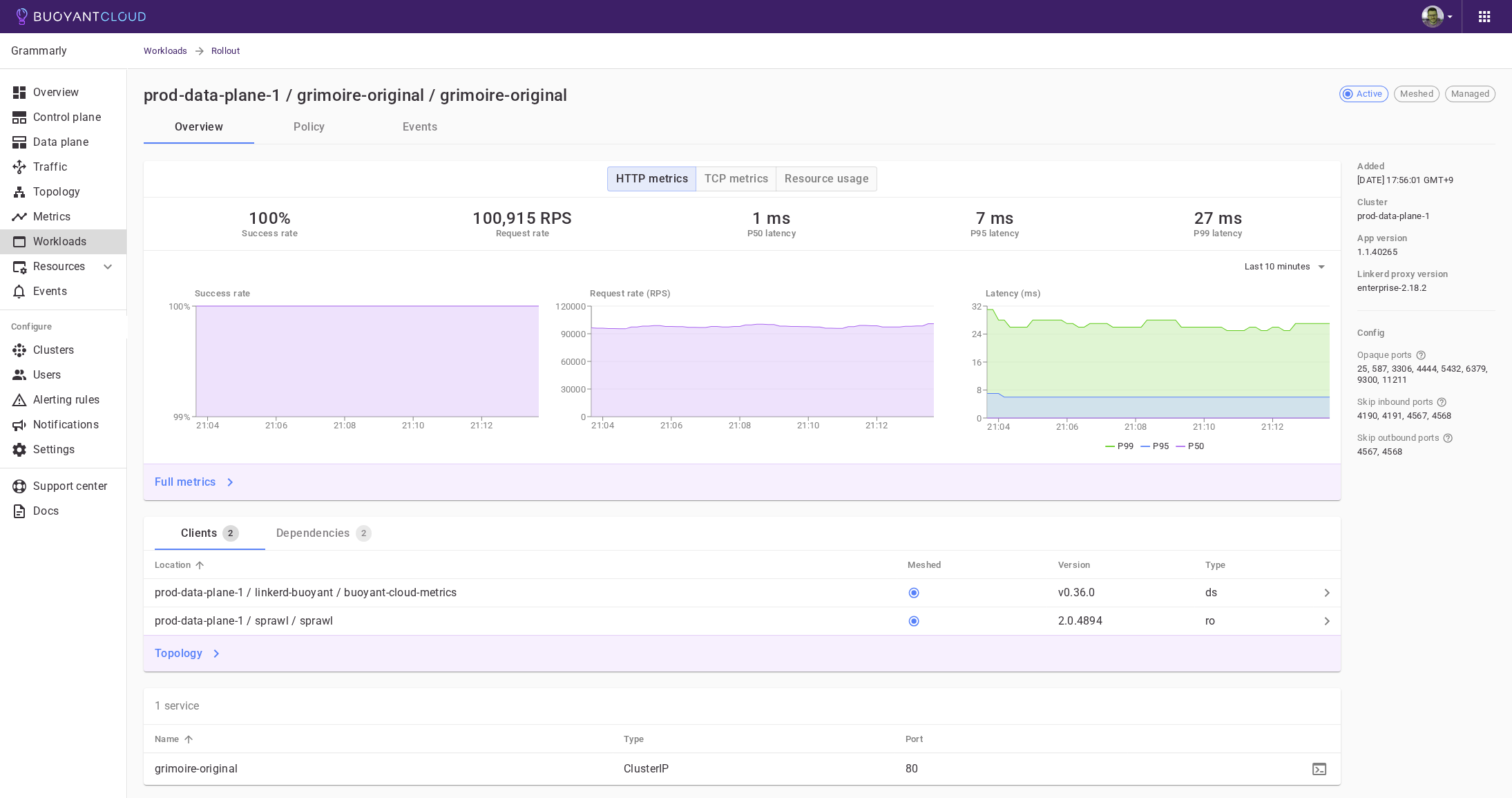
click at [62, 239] on p "Workloads" at bounding box center [74, 241] width 83 height 13
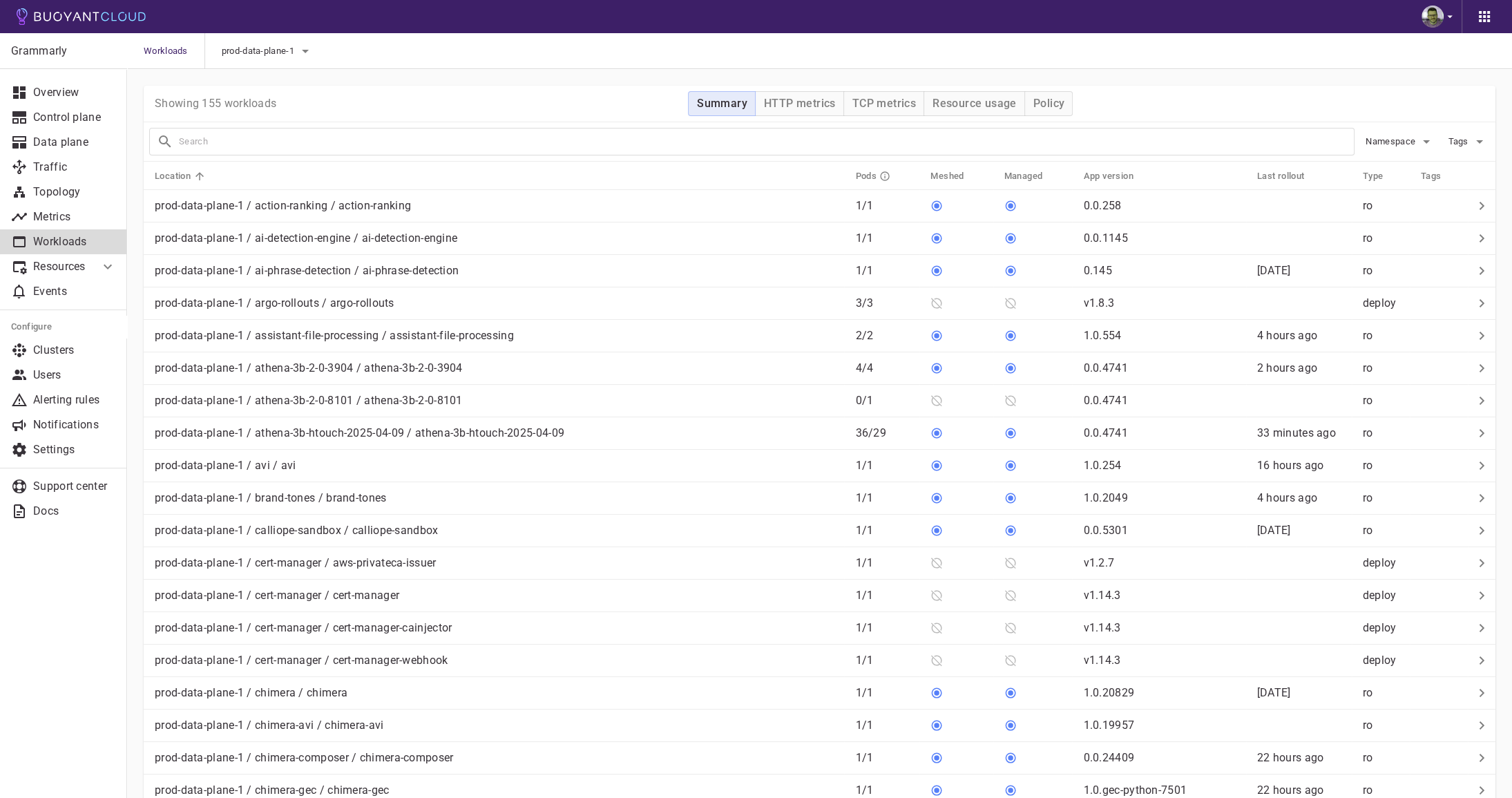
click at [229, 142] on input "text" at bounding box center [766, 142] width 1175 height 20
type input "ng"
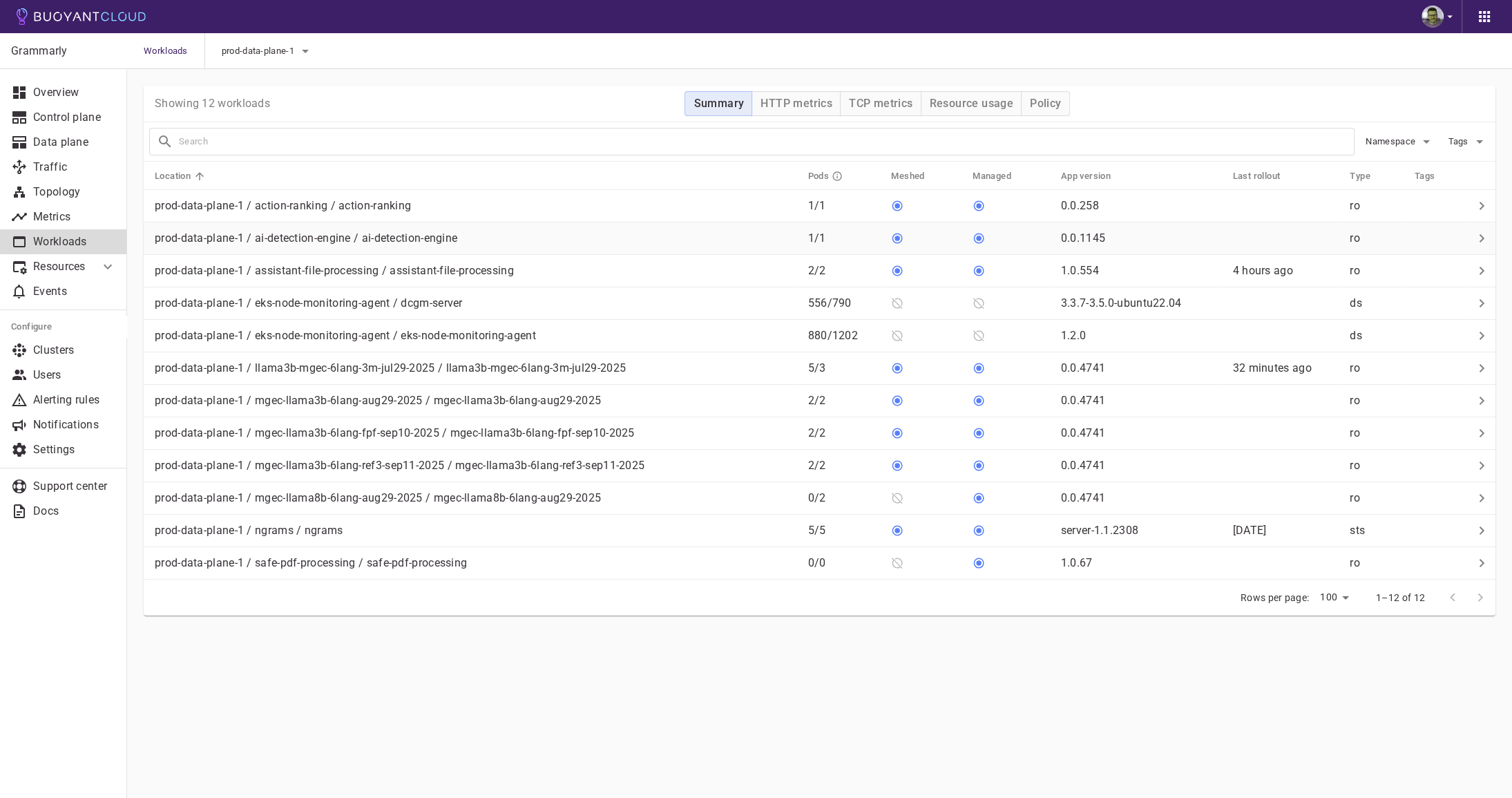
type input "ng"
click at [335, 527] on p "prod-data-plane-1 / ngrams / ngrams" at bounding box center [248, 529] width 188 height 13
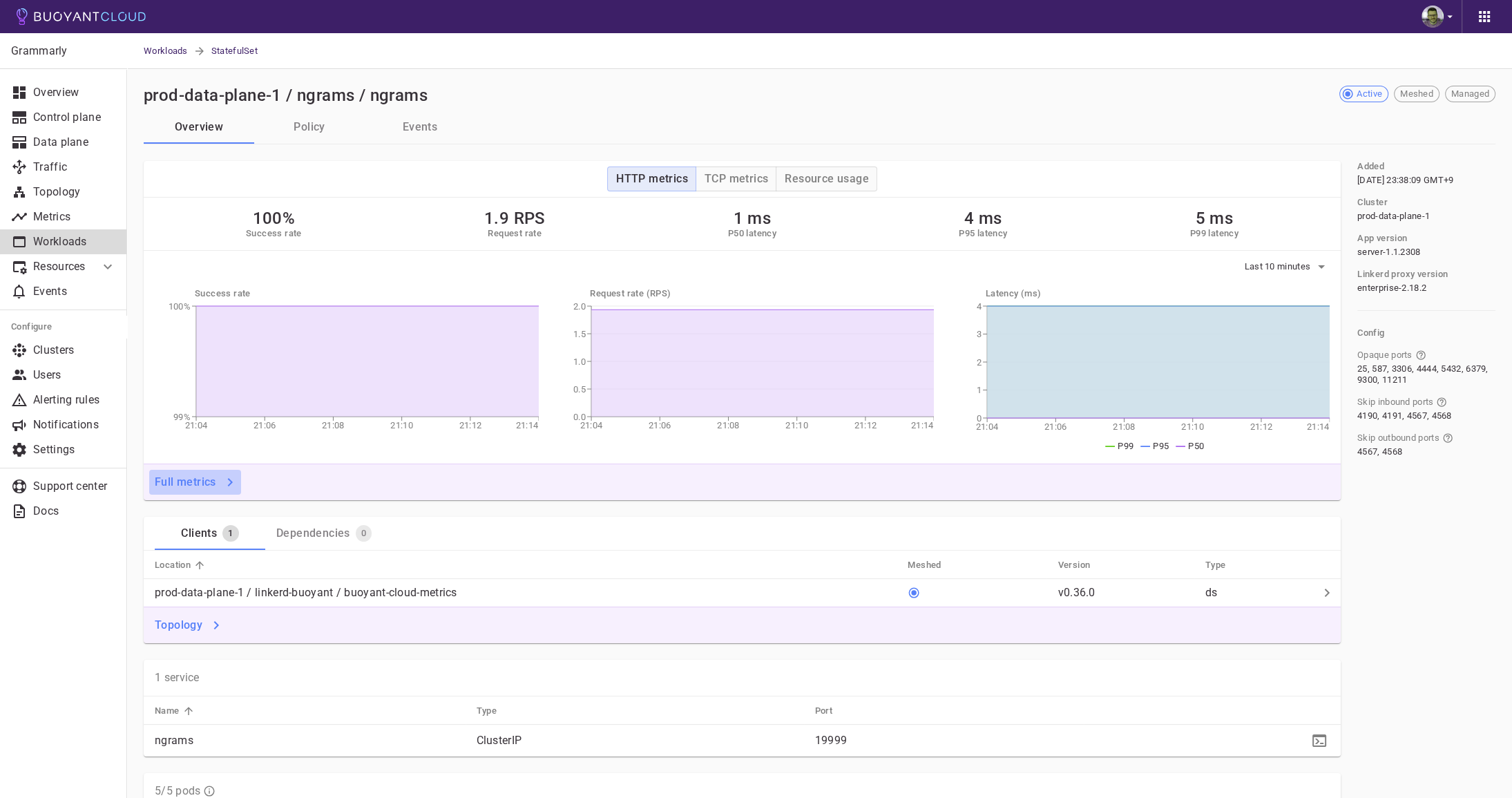
click at [199, 479] on h4 "Full metrics" at bounding box center [185, 481] width 62 height 13
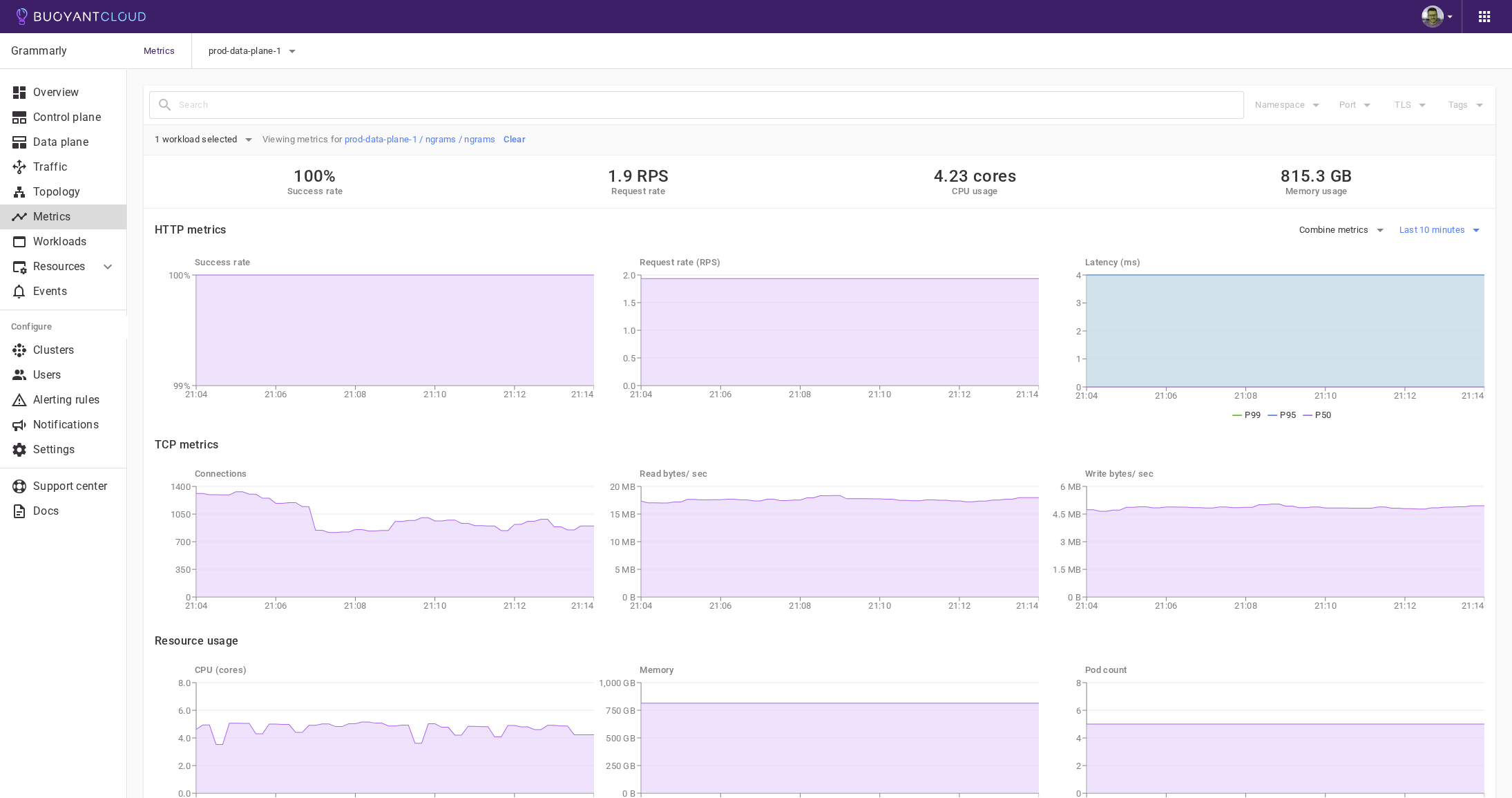
click at [1442, 233] on span "Last 10 minutes" at bounding box center [1433, 229] width 69 height 11
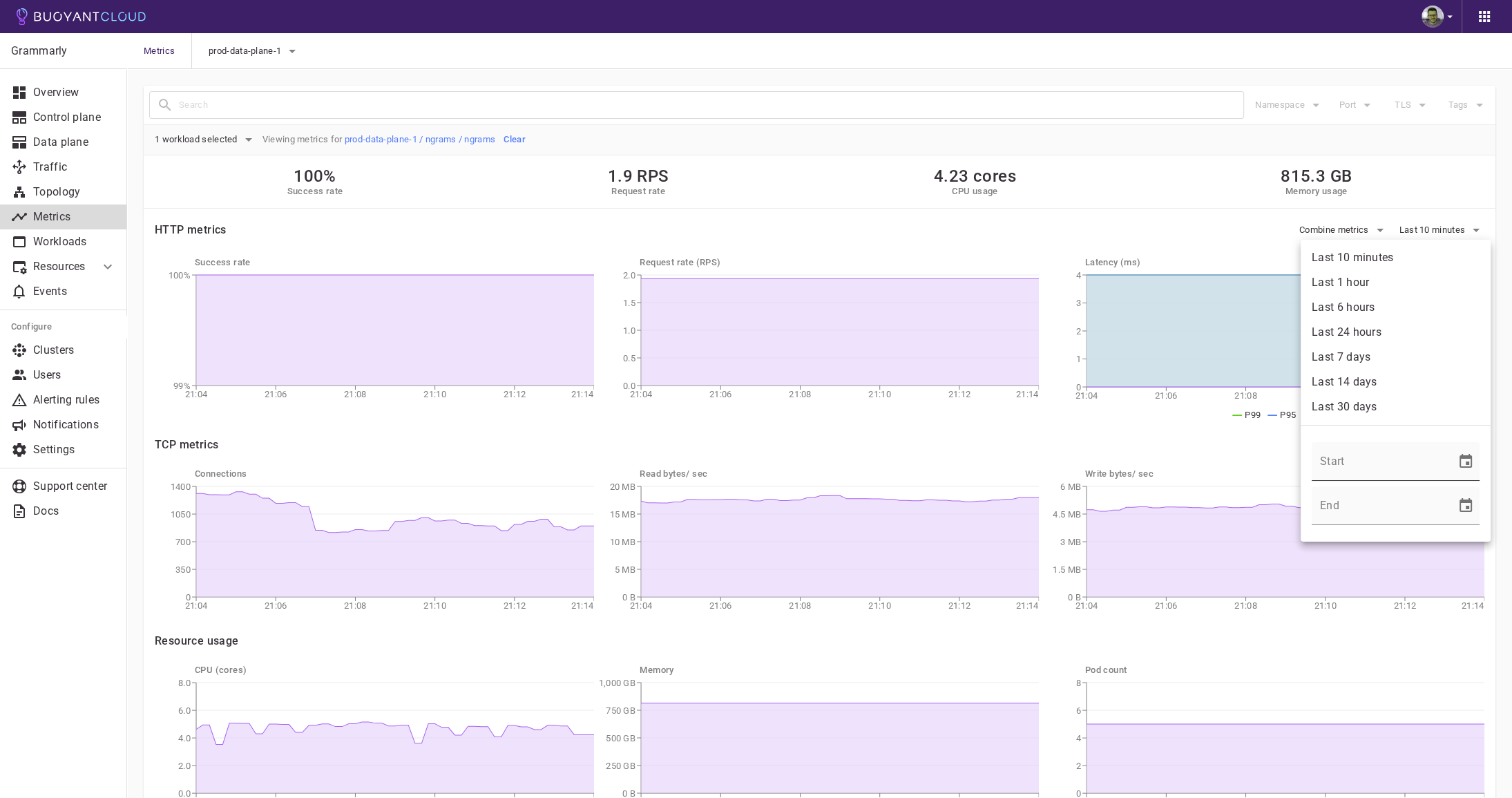
click at [1474, 461] on icon "Choose date" at bounding box center [1465, 461] width 17 height 17
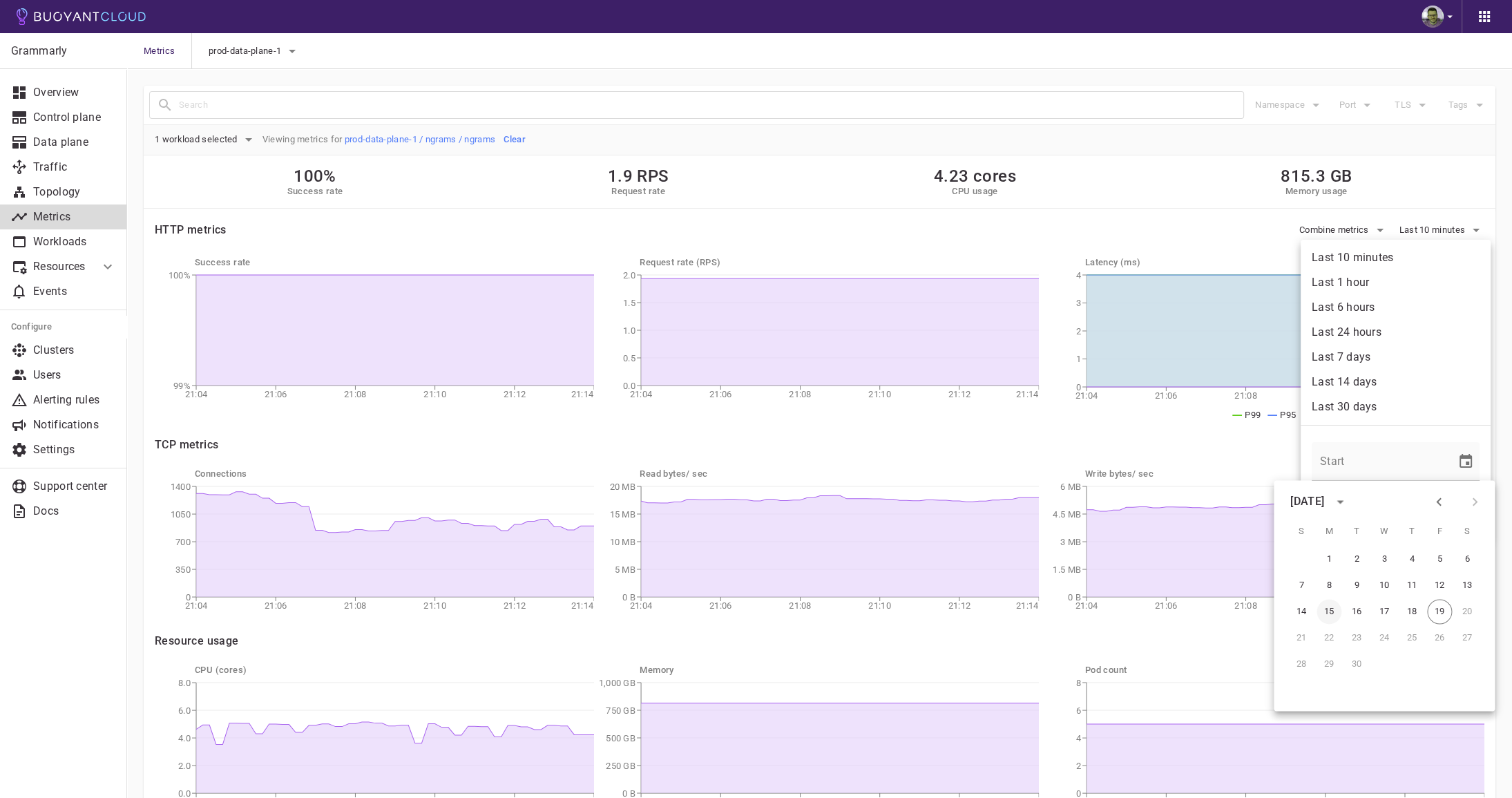
click at [1333, 616] on button "15" at bounding box center [1329, 611] width 25 height 25
type input "[DATE] 12:00 AM"
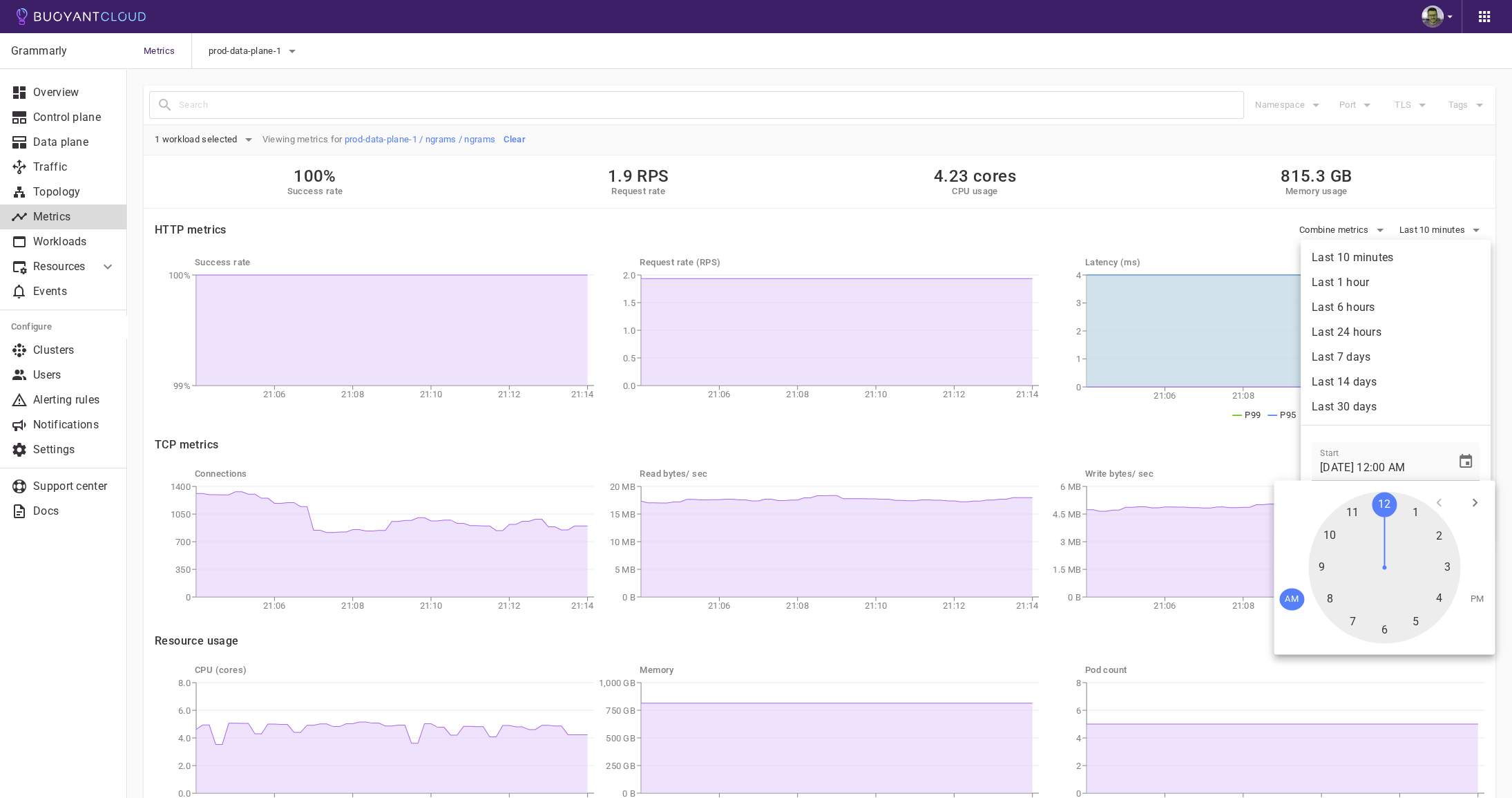
click at [1388, 504] on div at bounding box center [1383, 567] width 152 height 152
click at [1386, 505] on div at bounding box center [1383, 567] width 152 height 152
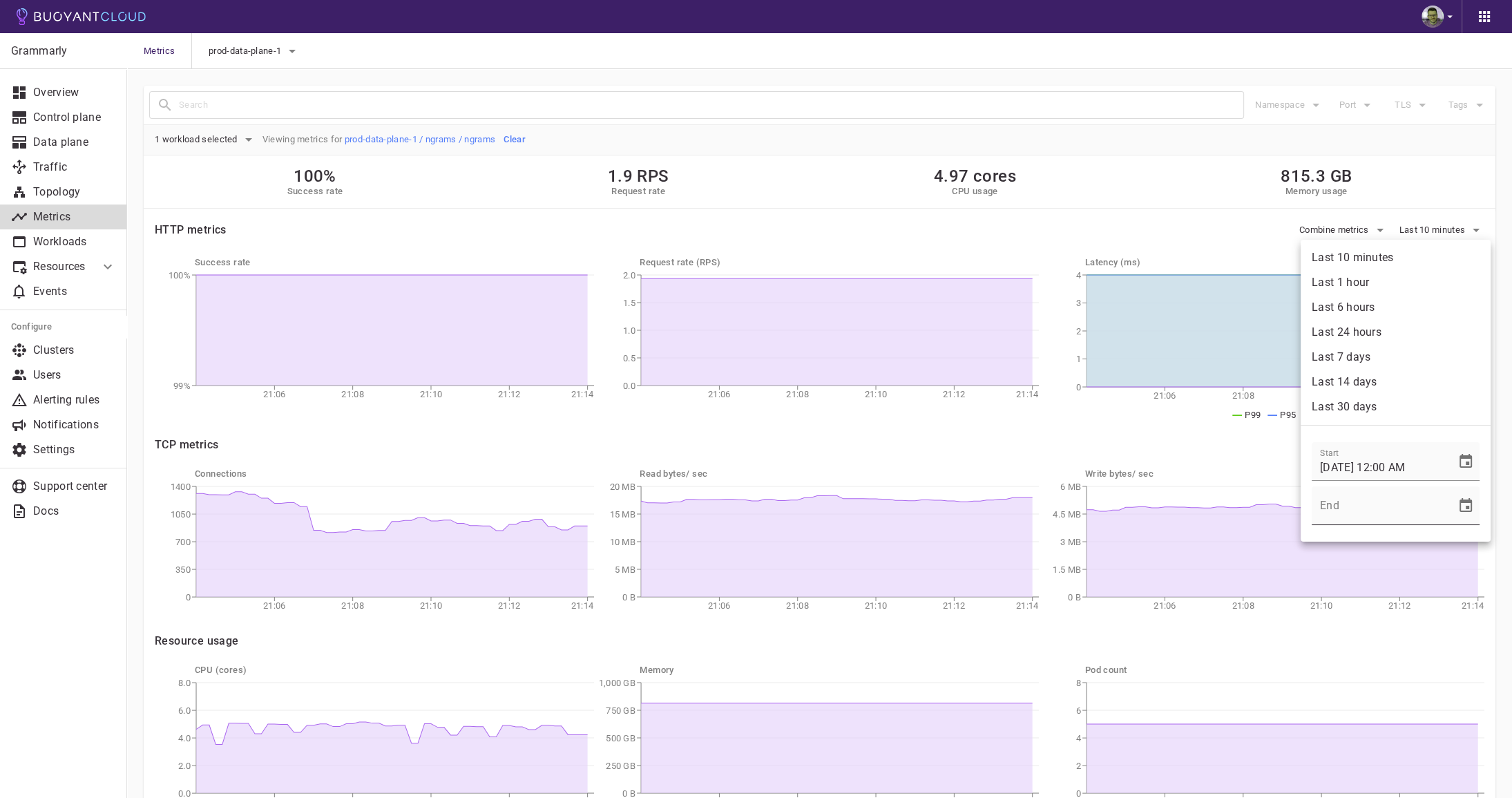
click at [1402, 507] on input "End" at bounding box center [1378, 505] width 135 height 38
click at [1470, 508] on icon "Choose date" at bounding box center [1466, 504] width 12 height 13
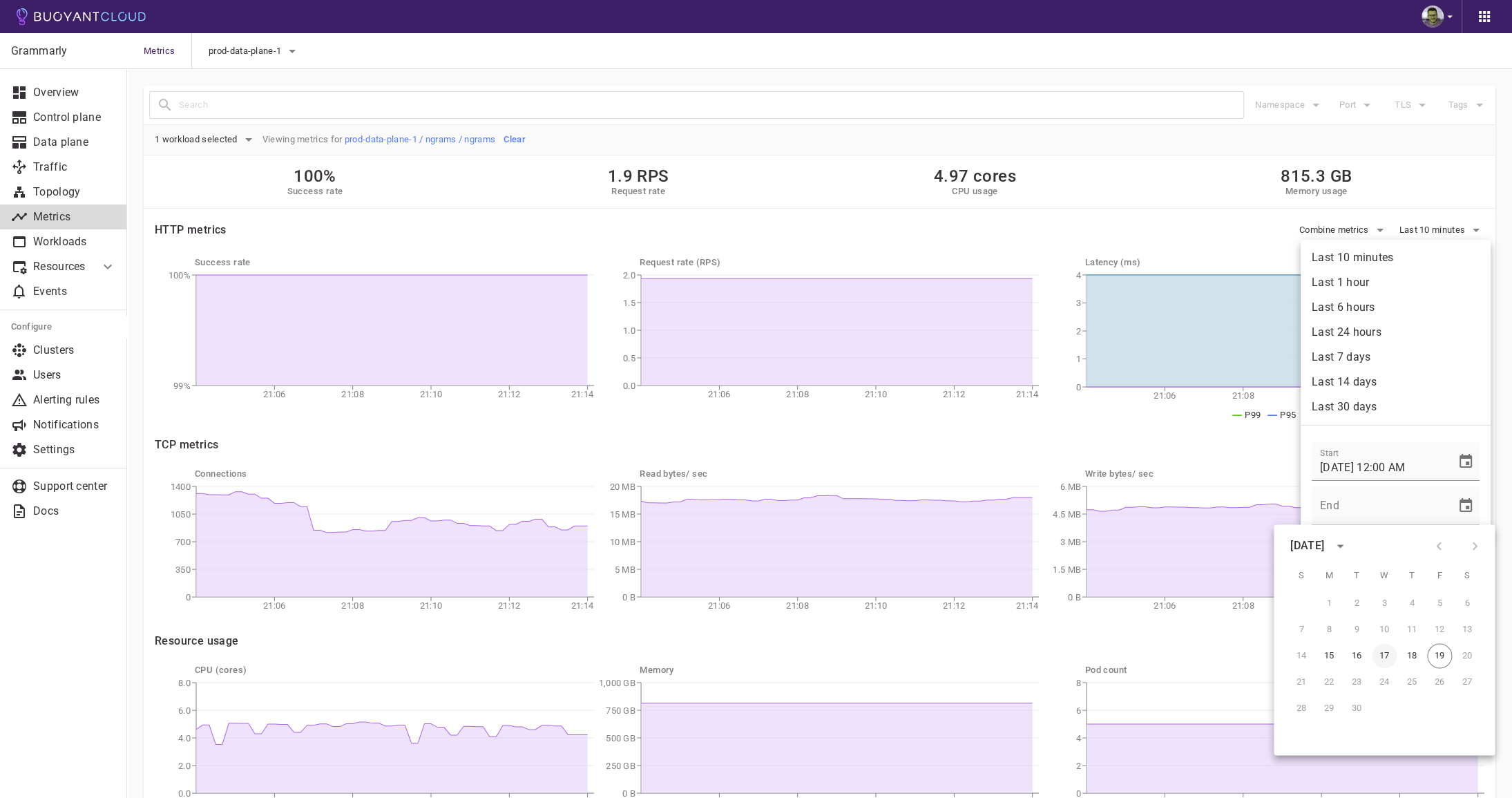
click at [1385, 654] on button "17" at bounding box center [1383, 655] width 25 height 25
type input "[DATE] 12:00 AM"
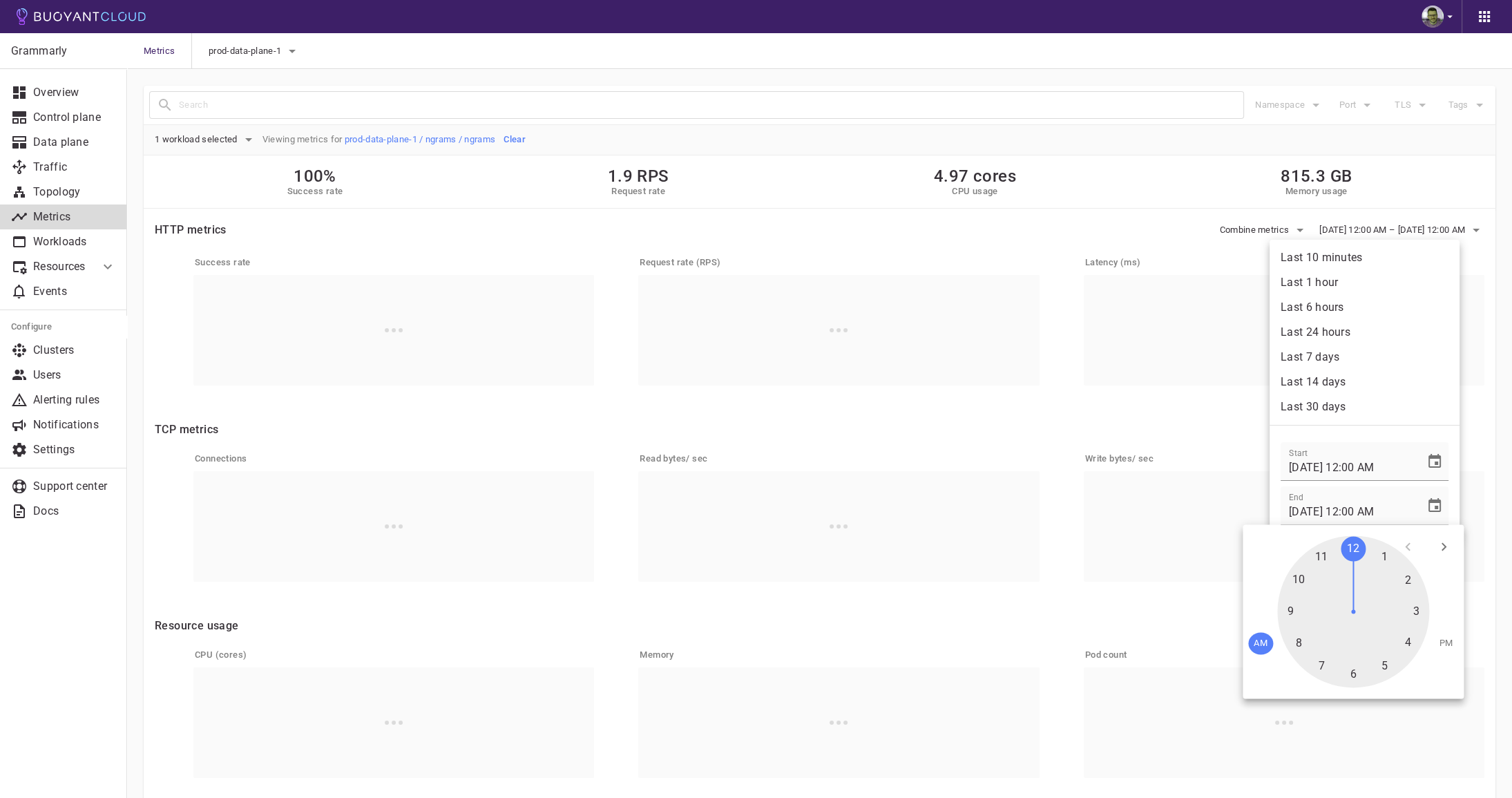
click at [1350, 555] on div at bounding box center [1352, 611] width 152 height 152
click at [1353, 538] on div at bounding box center [1352, 611] width 152 height 152
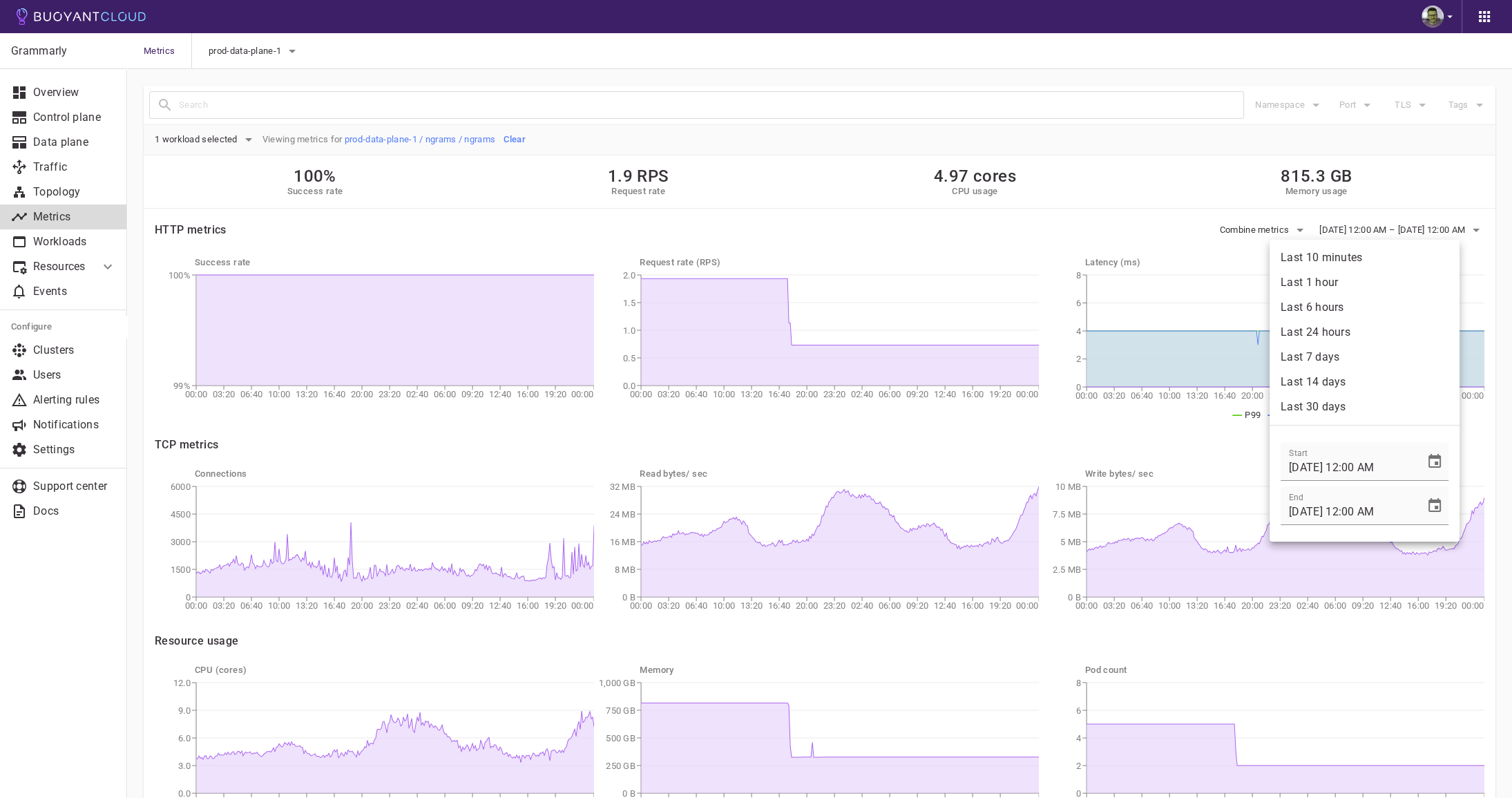
click at [1111, 112] on div at bounding box center [756, 399] width 1512 height 798
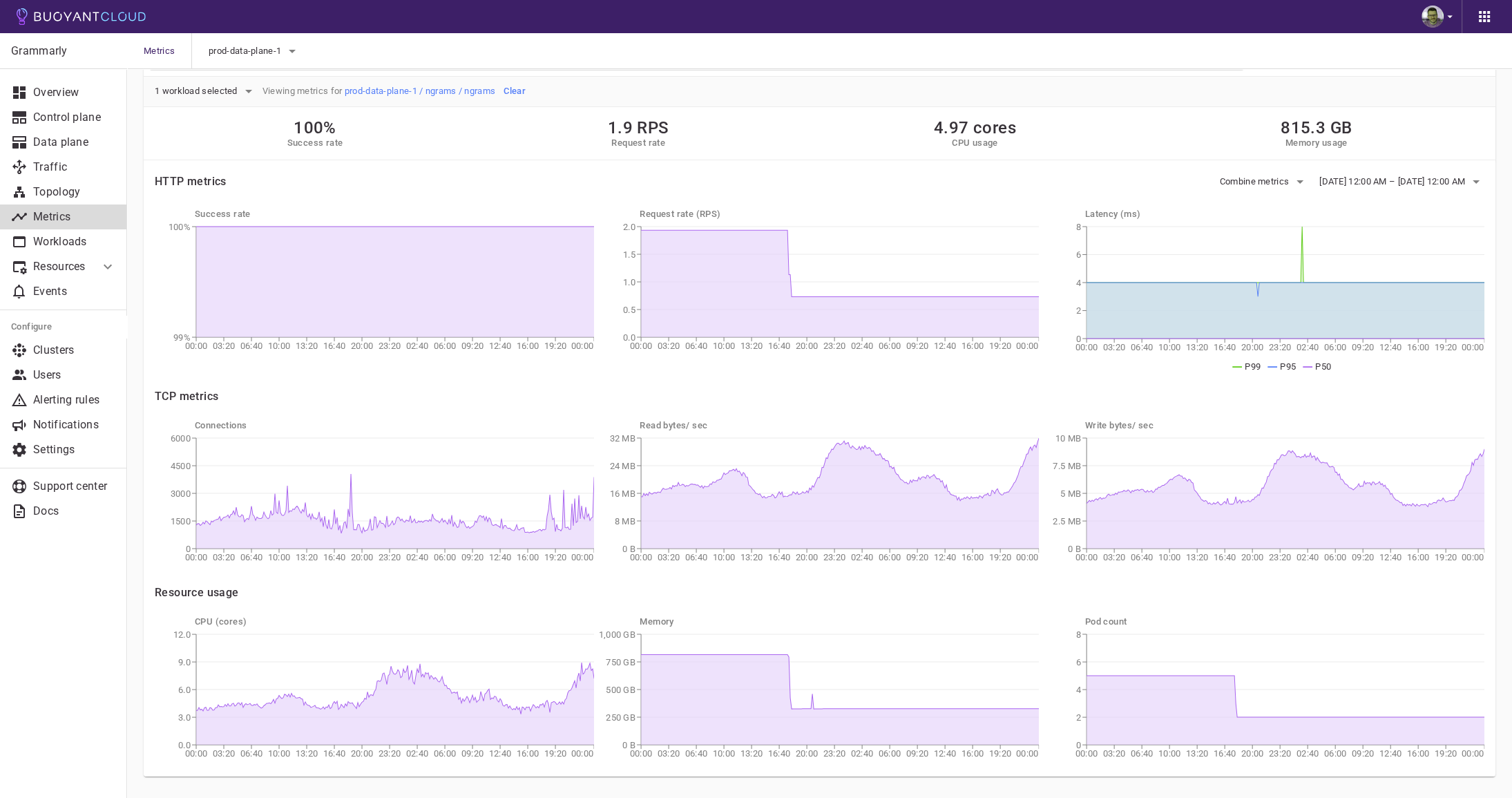
scroll to position [47, 0]
